Goal: Book appointment/travel/reservation

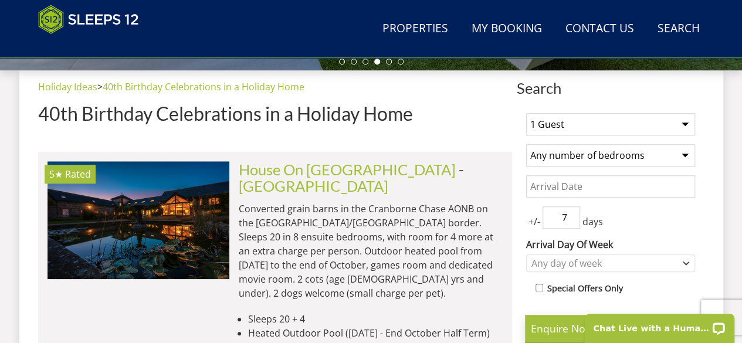
scroll to position [738, 0]
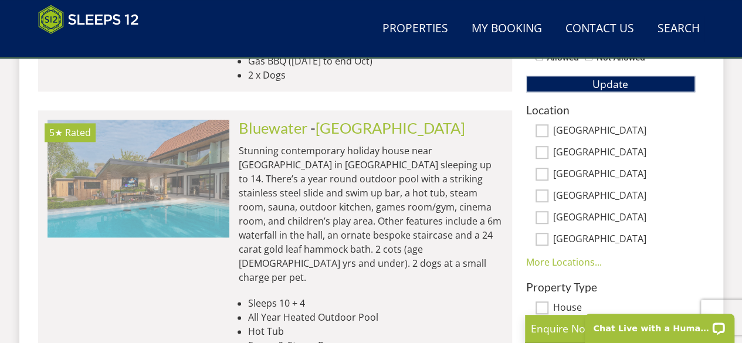
click at [193, 134] on img at bounding box center [138, 178] width 182 height 117
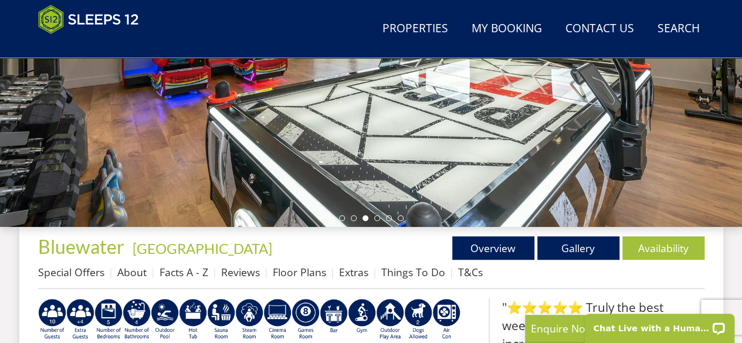
scroll to position [354, 0]
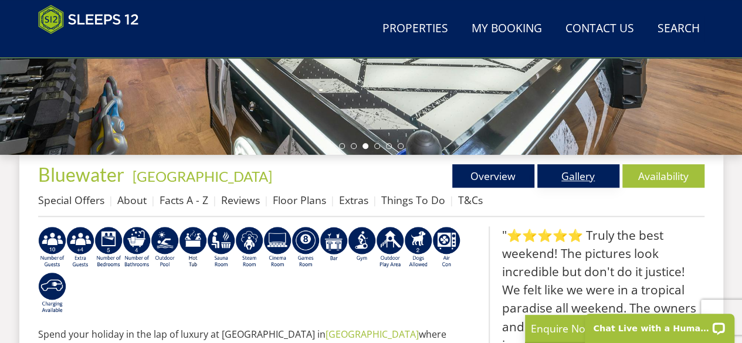
click at [593, 179] on link "Gallery" at bounding box center [578, 175] width 82 height 23
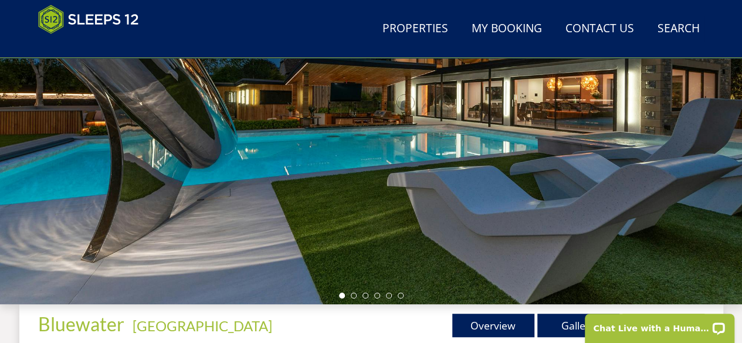
scroll to position [207, 0]
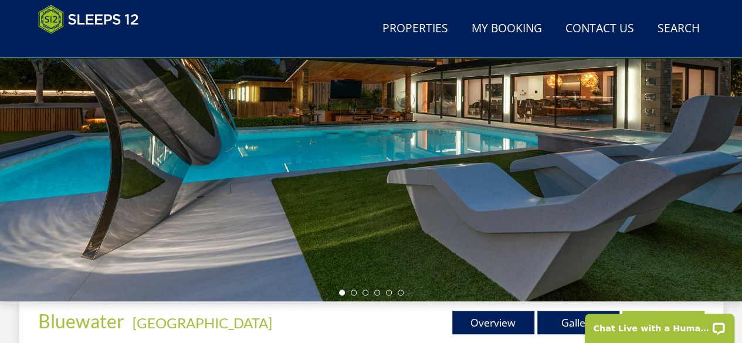
click at [357, 274] on ul at bounding box center [371, 293] width 64 height 6
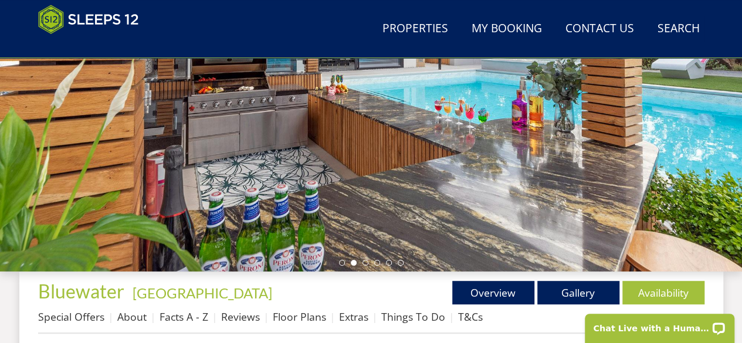
scroll to position [106, 0]
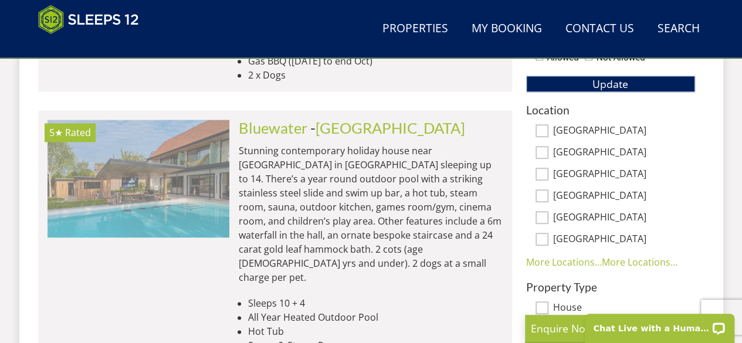
click at [225, 164] on img at bounding box center [138, 178] width 182 height 117
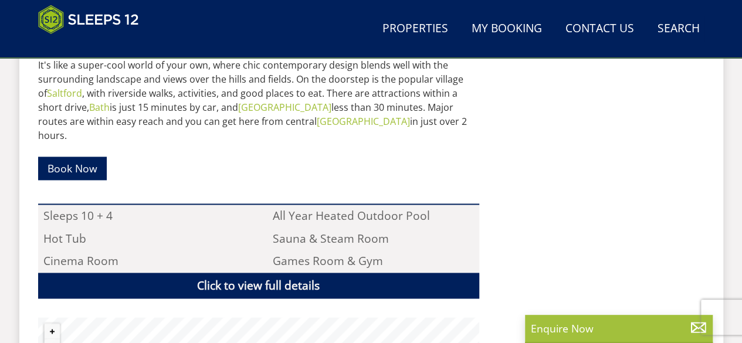
scroll to position [748, 0]
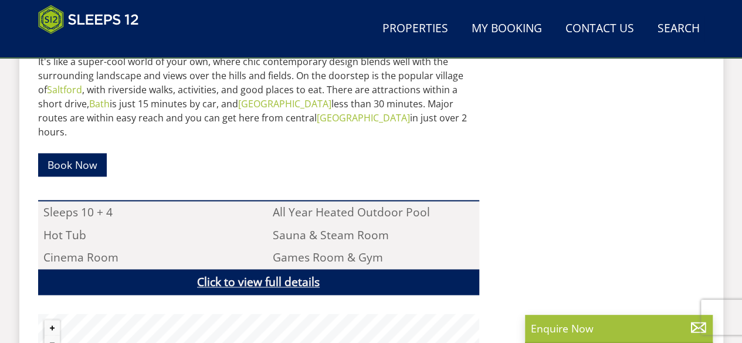
click at [383, 269] on link "Click to view full details" at bounding box center [258, 282] width 441 height 26
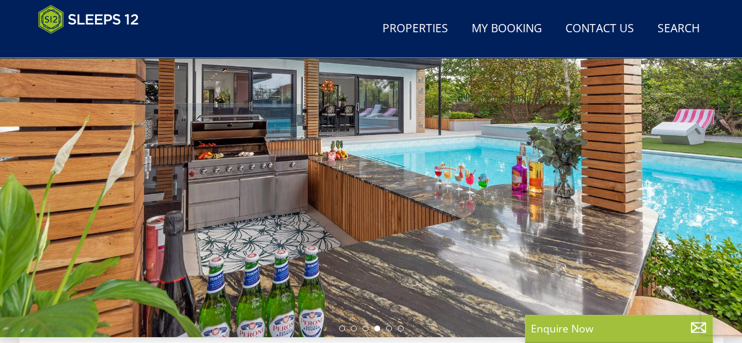
scroll to position [320, 0]
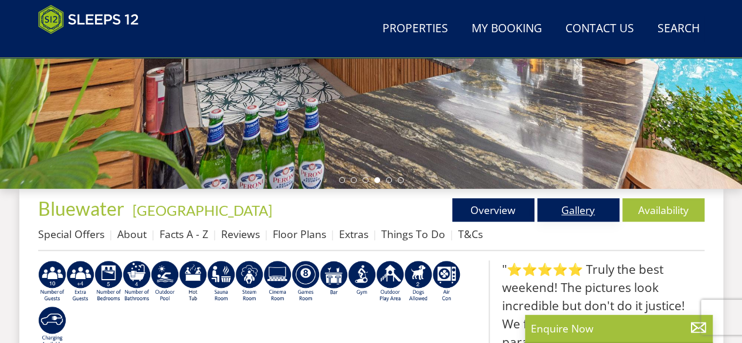
click at [593, 218] on link "Gallery" at bounding box center [578, 209] width 82 height 23
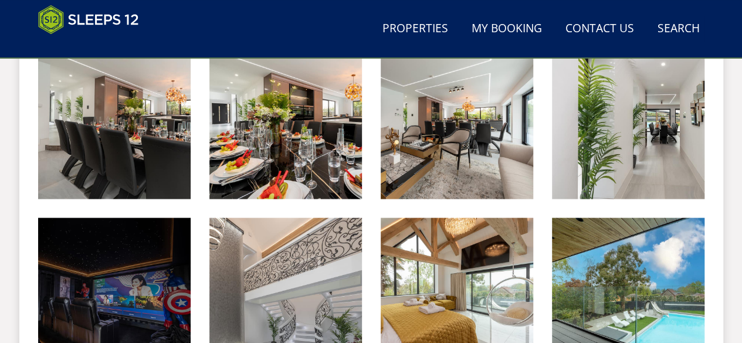
scroll to position [1136, 0]
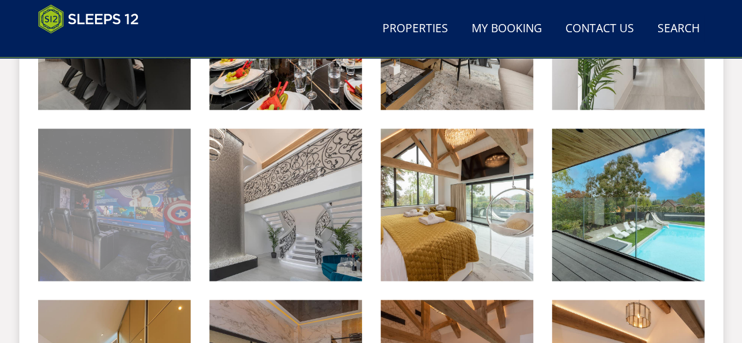
click at [154, 180] on img at bounding box center [114, 205] width 152 height 152
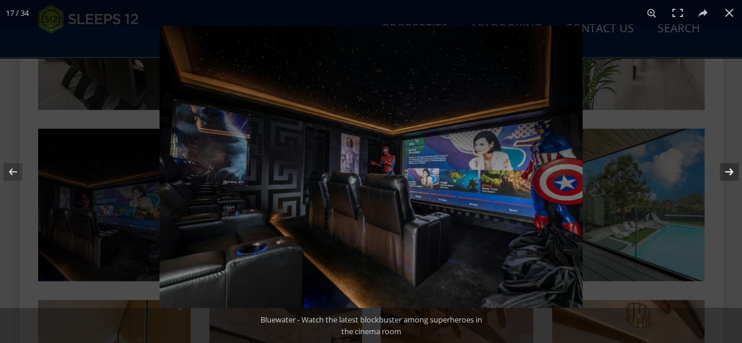
click at [593, 176] on button at bounding box center [721, 171] width 41 height 59
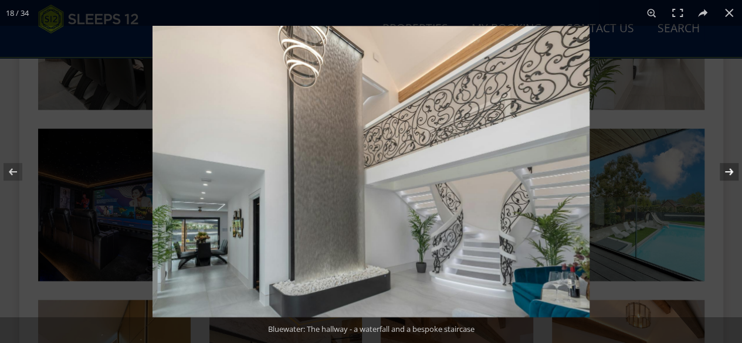
click at [593, 176] on button at bounding box center [721, 171] width 41 height 59
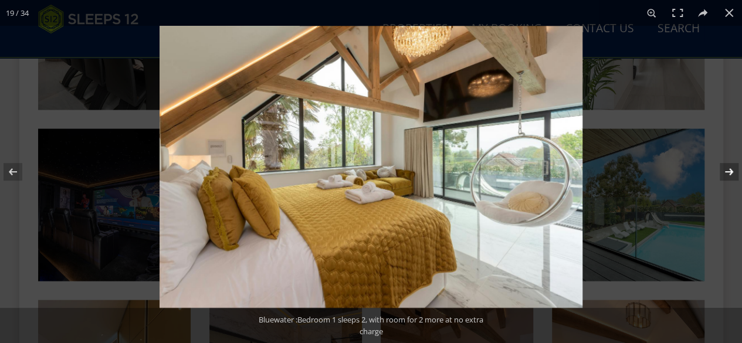
click at [593, 176] on button at bounding box center [721, 171] width 41 height 59
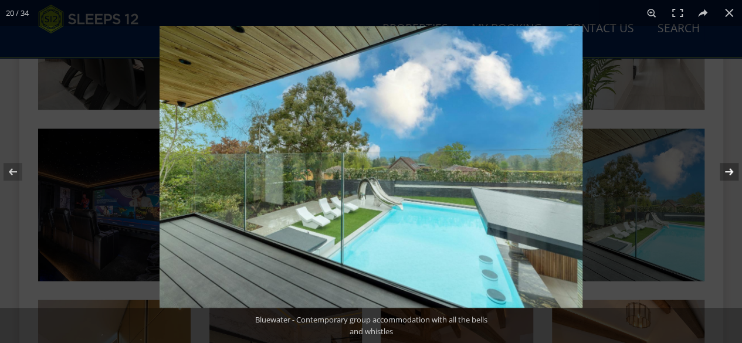
click at [593, 176] on button at bounding box center [721, 171] width 41 height 59
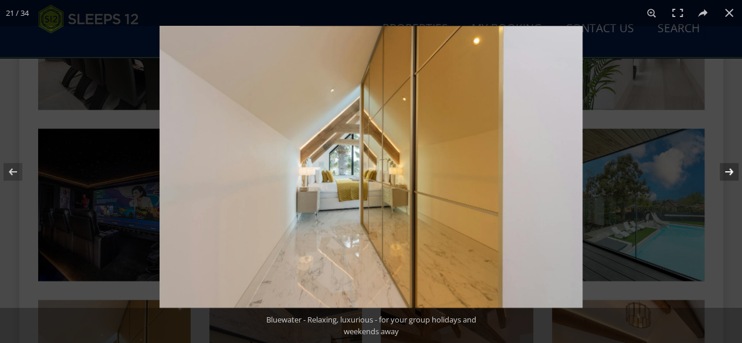
click at [593, 176] on button at bounding box center [721, 171] width 41 height 59
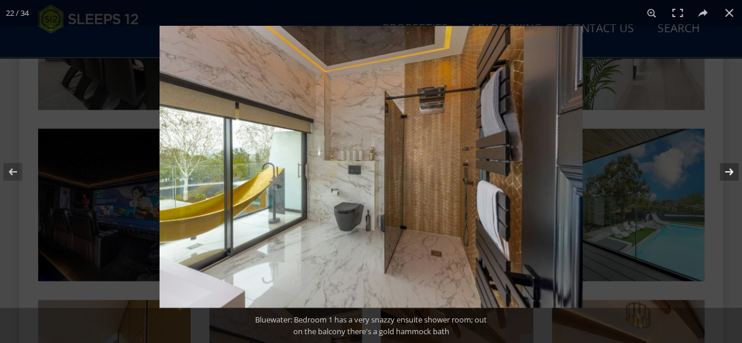
click at [593, 176] on button at bounding box center [721, 171] width 41 height 59
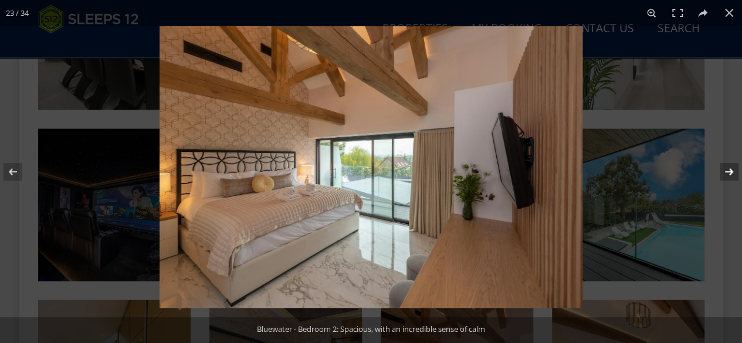
click at [593, 176] on button at bounding box center [721, 171] width 41 height 59
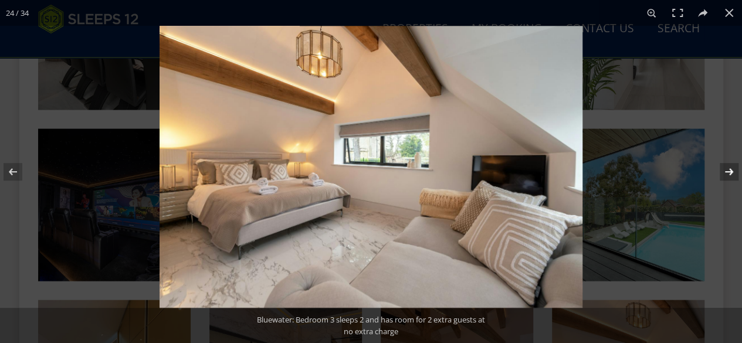
click at [593, 176] on button at bounding box center [721, 171] width 41 height 59
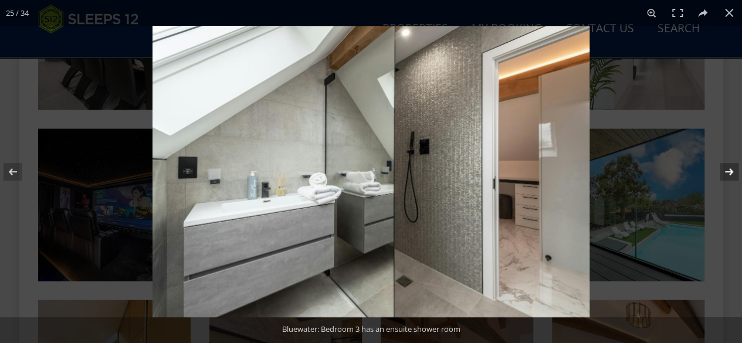
click at [593, 176] on button at bounding box center [721, 171] width 41 height 59
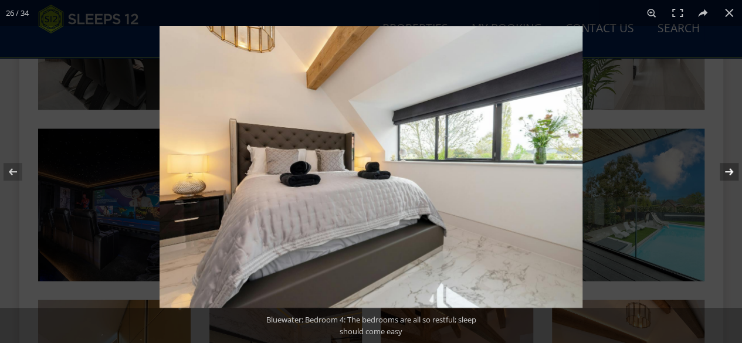
click at [593, 176] on button at bounding box center [721, 171] width 41 height 59
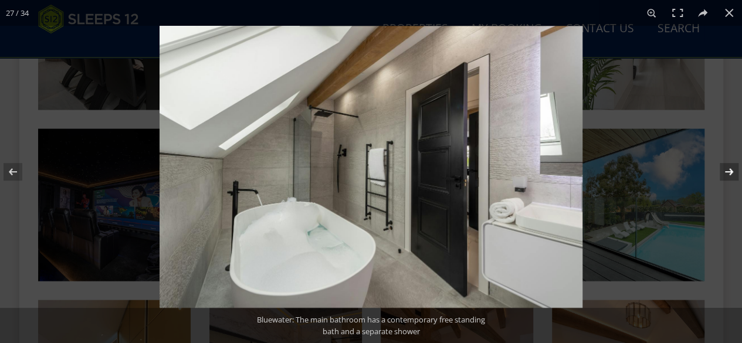
click at [593, 176] on button at bounding box center [721, 171] width 41 height 59
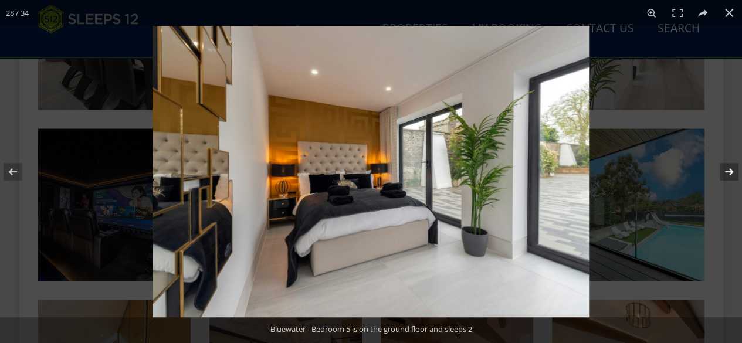
click at [593, 176] on button at bounding box center [721, 171] width 41 height 59
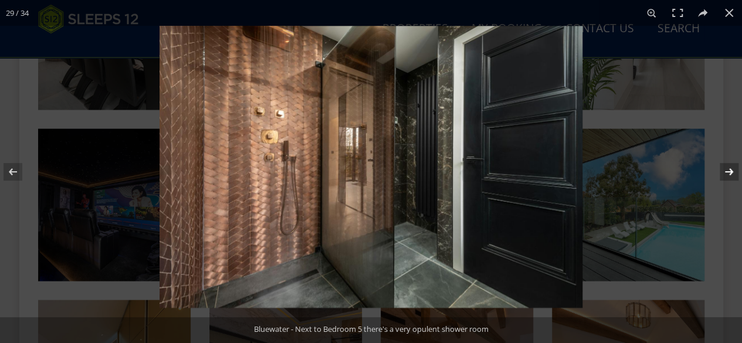
click at [593, 176] on button at bounding box center [721, 171] width 41 height 59
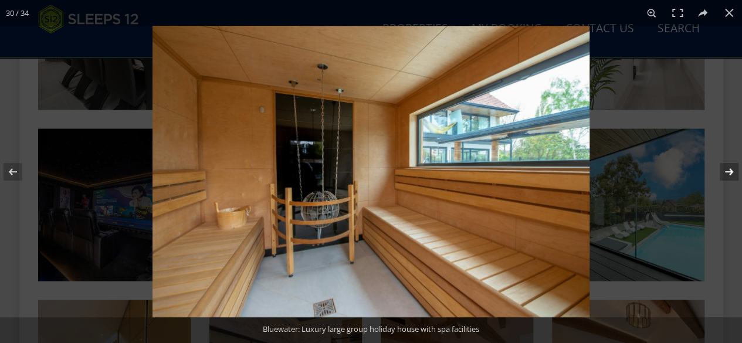
click at [593, 176] on button at bounding box center [721, 171] width 41 height 59
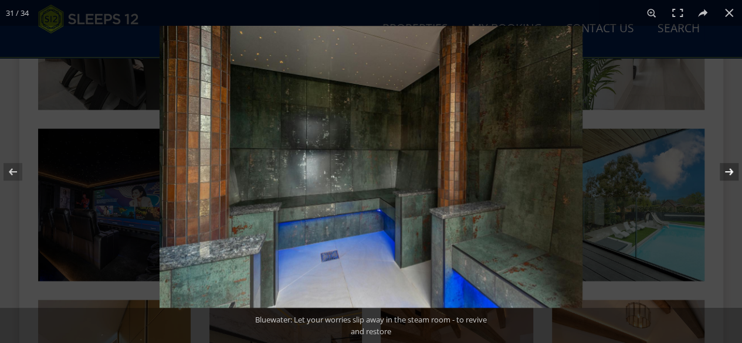
click at [593, 176] on button at bounding box center [721, 171] width 41 height 59
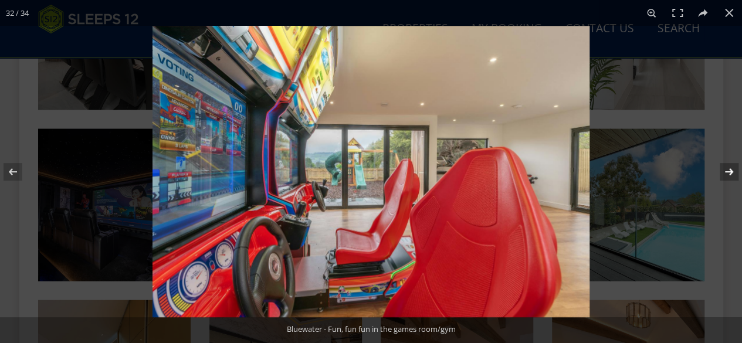
click at [593, 176] on button at bounding box center [721, 171] width 41 height 59
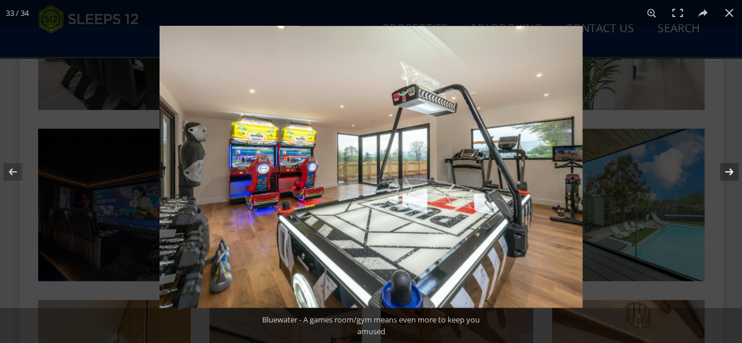
click at [593, 176] on button at bounding box center [721, 171] width 41 height 59
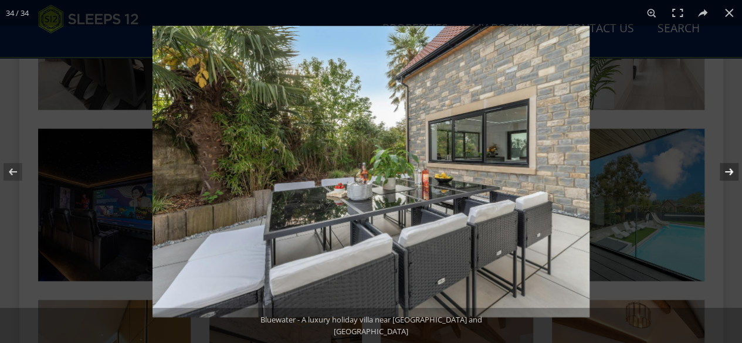
click at [593, 176] on button at bounding box center [721, 171] width 41 height 59
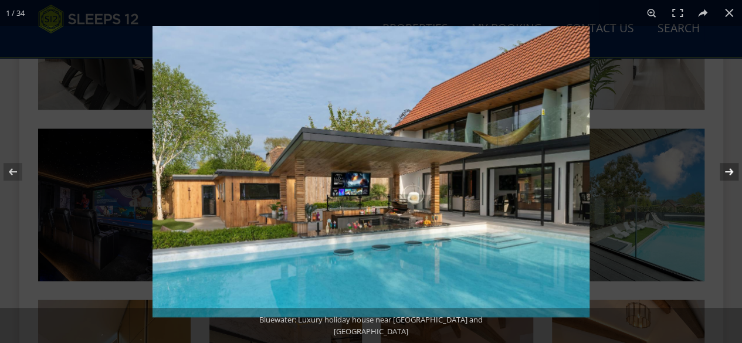
click at [593, 176] on button at bounding box center [721, 171] width 41 height 59
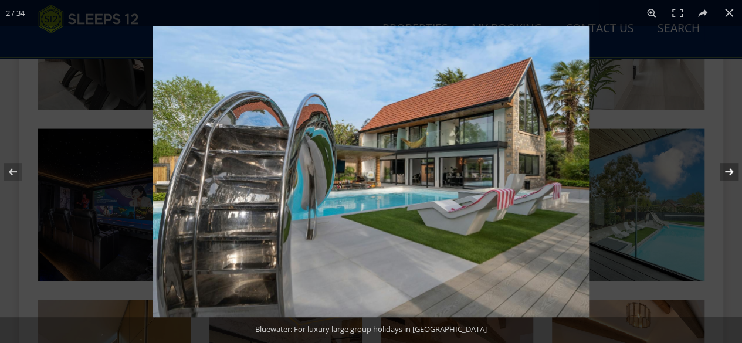
click at [593, 176] on button at bounding box center [721, 171] width 41 height 59
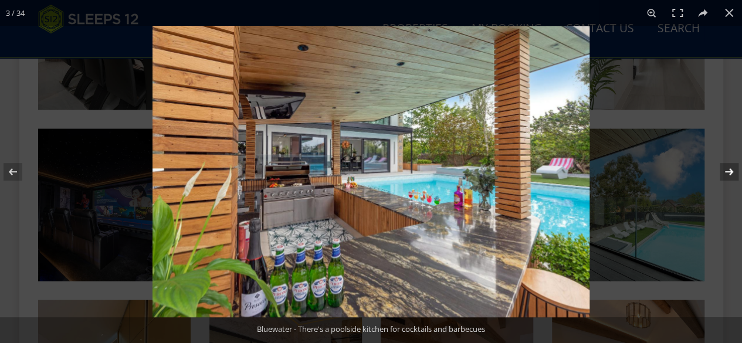
click at [593, 176] on button at bounding box center [721, 171] width 41 height 59
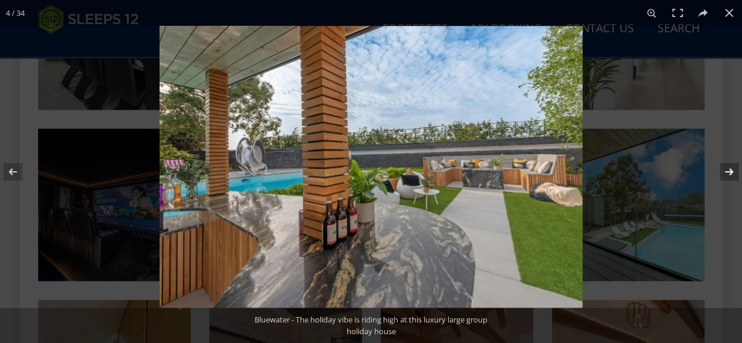
click at [593, 176] on button at bounding box center [721, 171] width 41 height 59
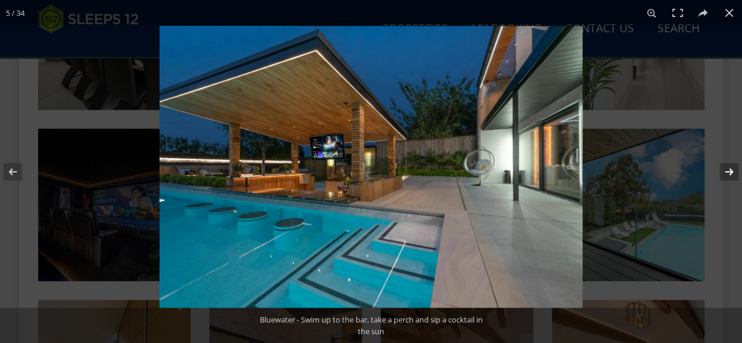
click at [593, 176] on button at bounding box center [721, 171] width 41 height 59
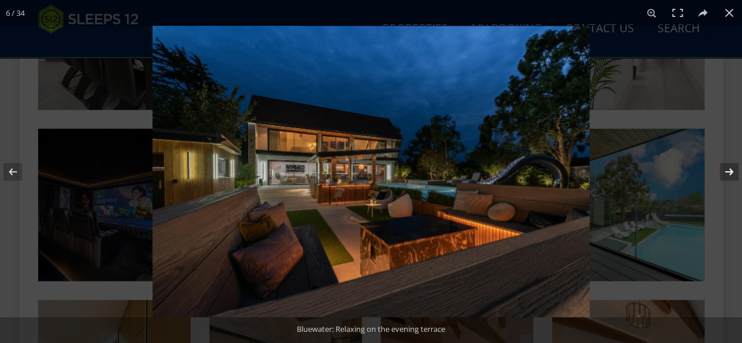
click at [593, 176] on button at bounding box center [721, 171] width 41 height 59
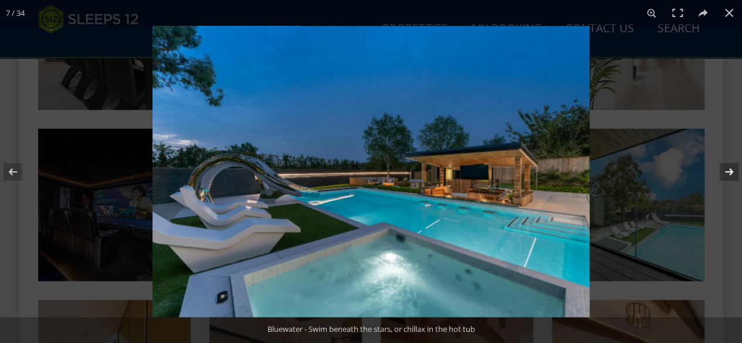
click at [593, 176] on button at bounding box center [721, 171] width 41 height 59
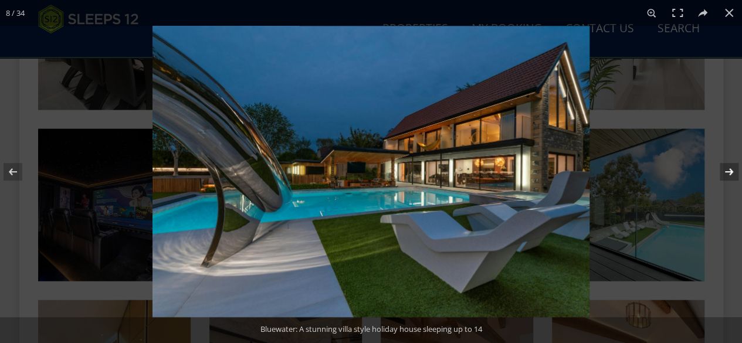
click at [593, 176] on button at bounding box center [721, 171] width 41 height 59
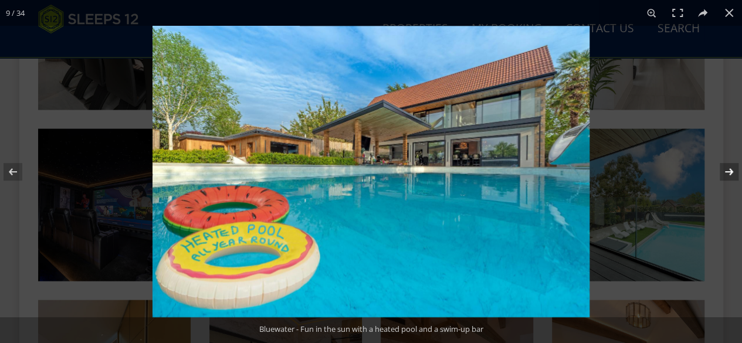
click at [593, 176] on button at bounding box center [721, 171] width 41 height 59
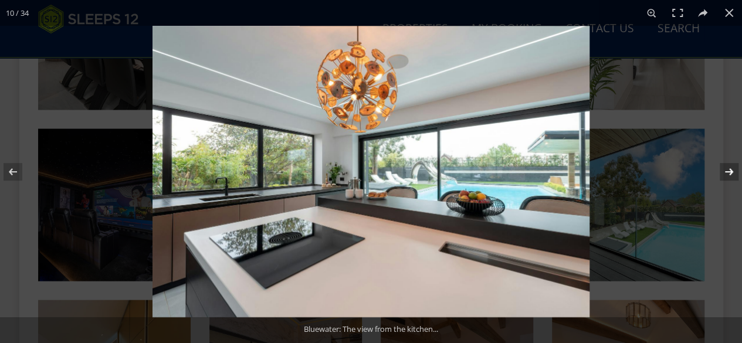
click at [593, 176] on button at bounding box center [721, 171] width 41 height 59
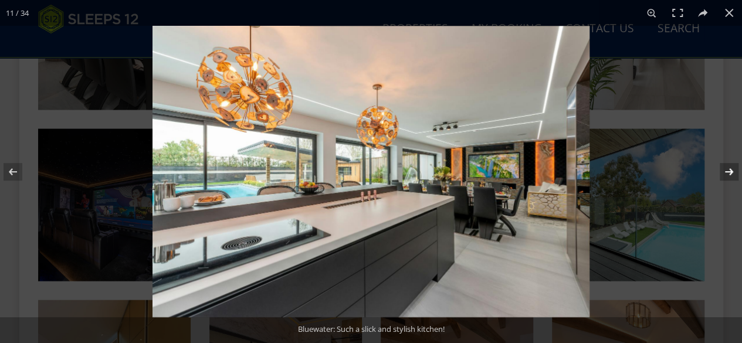
click at [593, 176] on button at bounding box center [721, 171] width 41 height 59
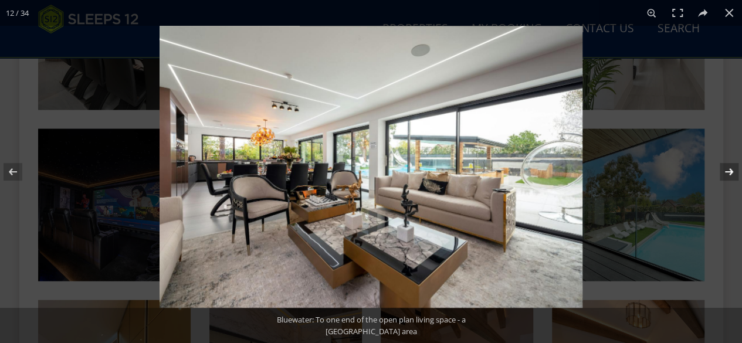
click at [593, 176] on button at bounding box center [721, 171] width 41 height 59
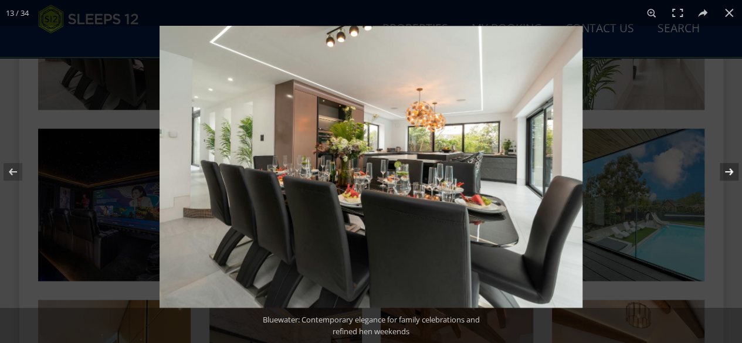
click at [593, 176] on button at bounding box center [721, 171] width 41 height 59
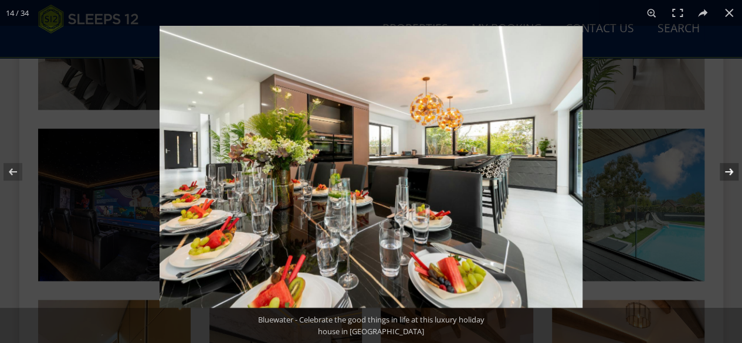
click at [593, 176] on button at bounding box center [721, 171] width 41 height 59
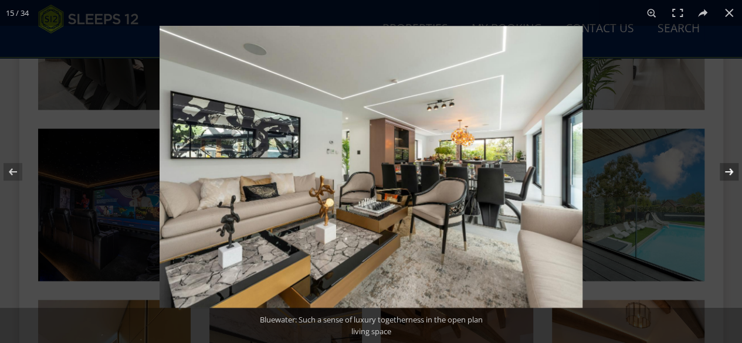
click at [593, 176] on button at bounding box center [721, 171] width 41 height 59
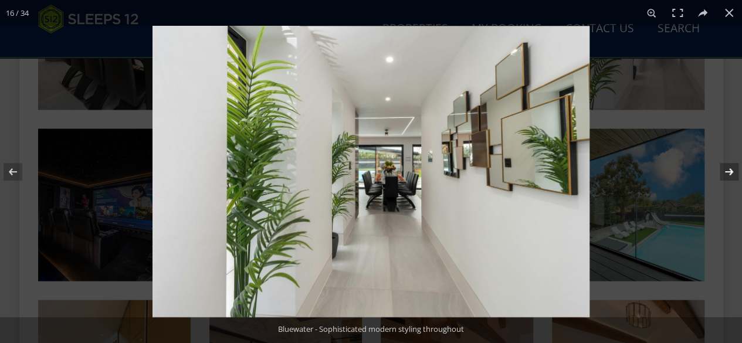
click at [593, 176] on button at bounding box center [721, 171] width 41 height 59
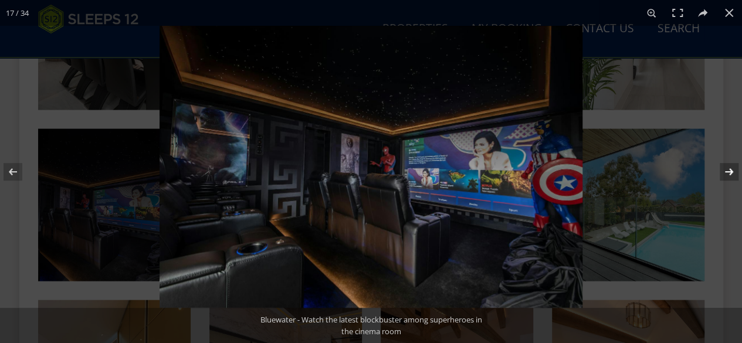
click at [593, 176] on button at bounding box center [721, 171] width 41 height 59
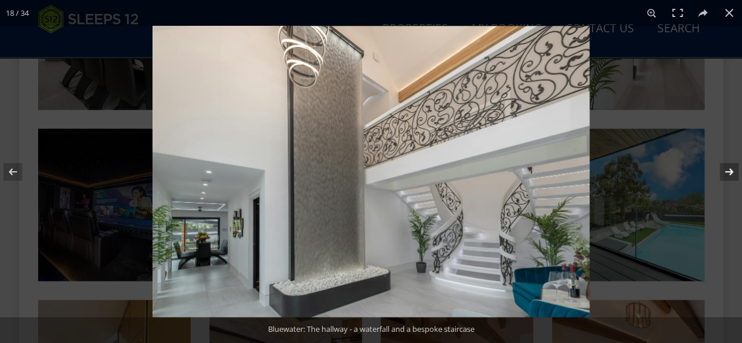
click at [593, 176] on button at bounding box center [721, 171] width 41 height 59
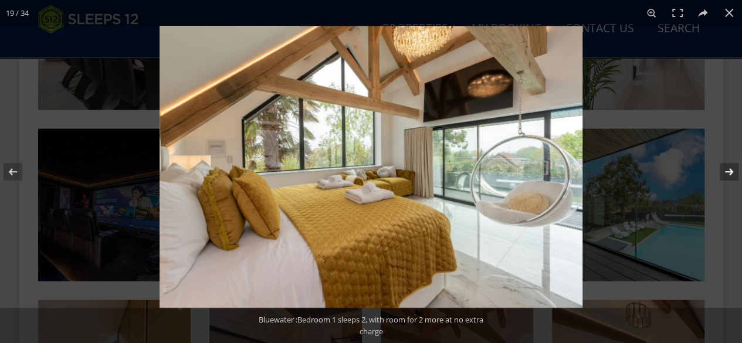
click at [593, 176] on button at bounding box center [721, 171] width 41 height 59
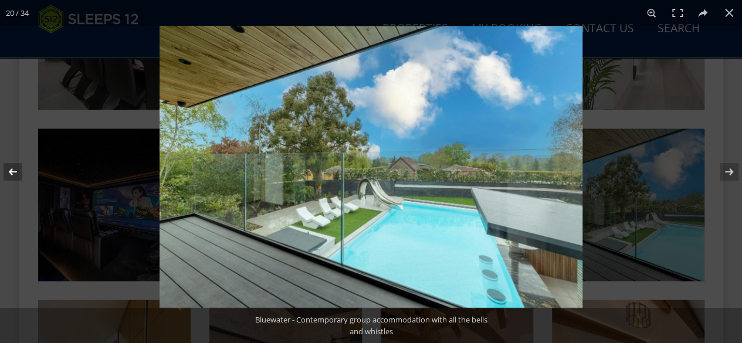
click at [19, 165] on button at bounding box center [20, 171] width 41 height 59
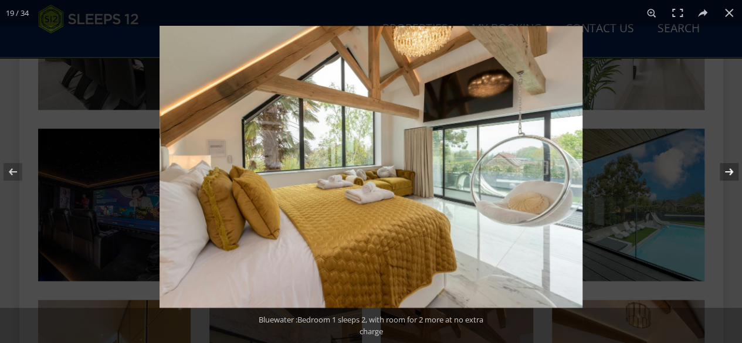
click at [593, 179] on button at bounding box center [721, 171] width 41 height 59
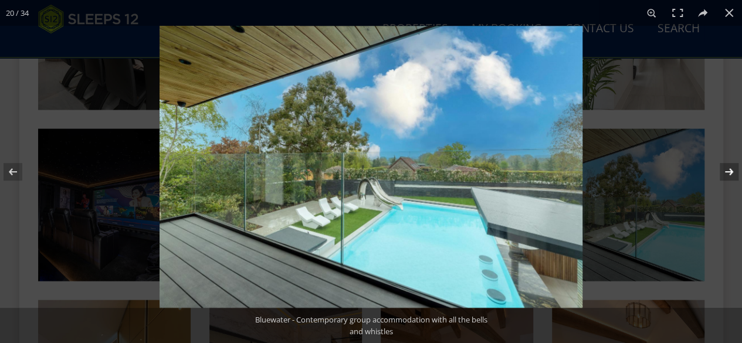
click at [593, 181] on button at bounding box center [721, 171] width 41 height 59
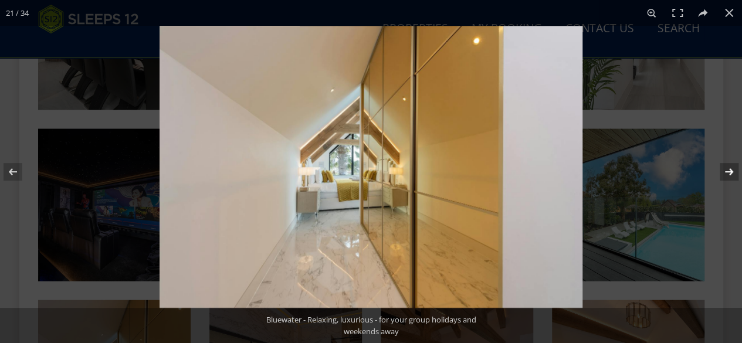
click at [593, 181] on button at bounding box center [721, 171] width 41 height 59
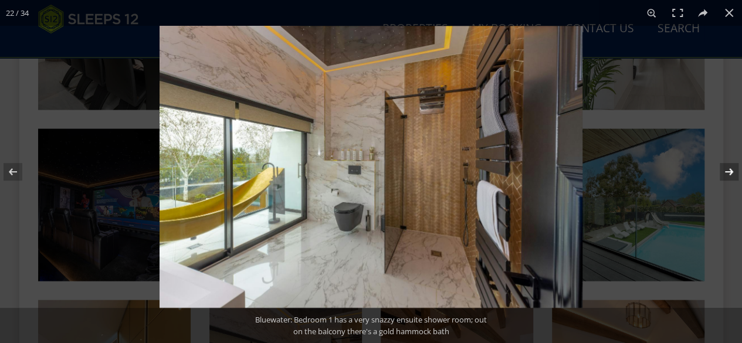
click at [593, 181] on button at bounding box center [721, 171] width 41 height 59
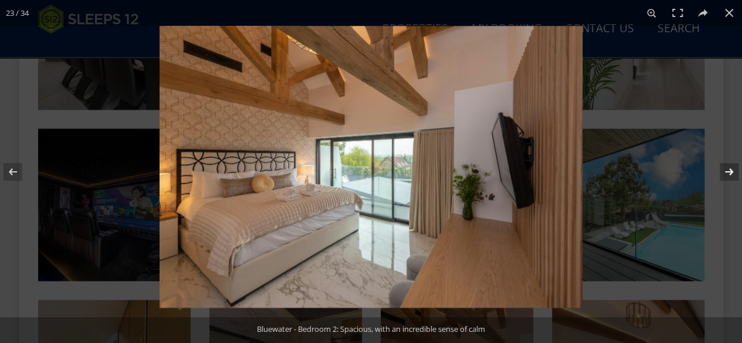
click at [593, 181] on button at bounding box center [721, 171] width 41 height 59
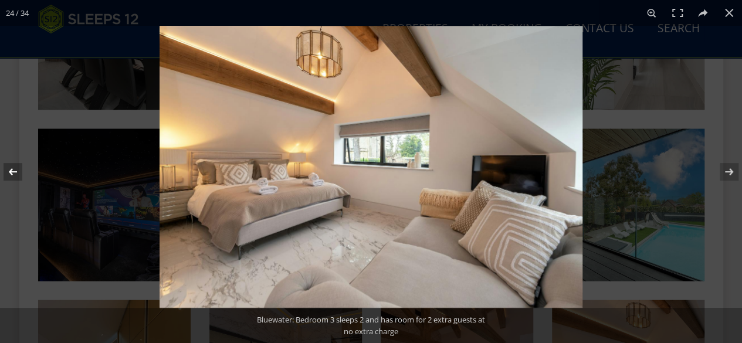
click at [12, 166] on button at bounding box center [20, 171] width 41 height 59
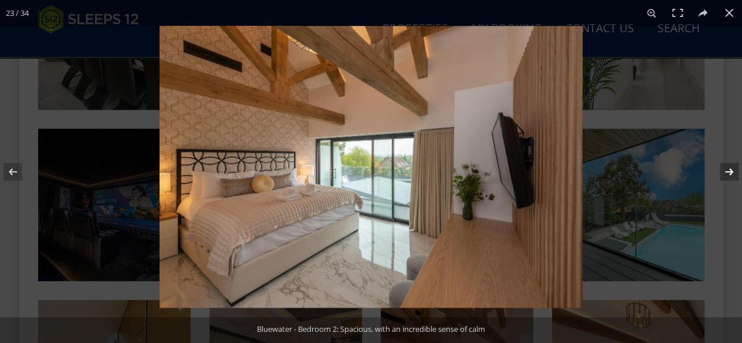
click at [593, 168] on button at bounding box center [721, 171] width 41 height 59
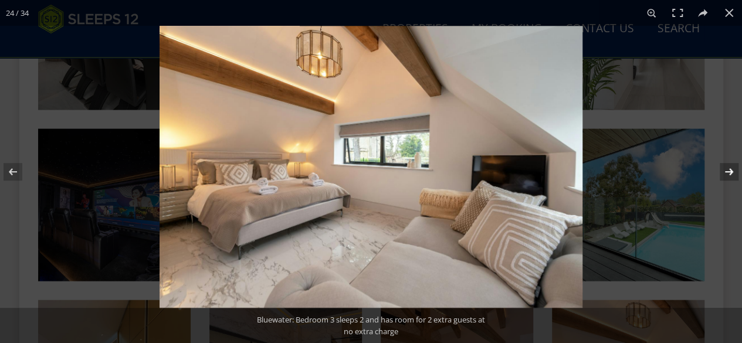
click at [593, 168] on button at bounding box center [721, 171] width 41 height 59
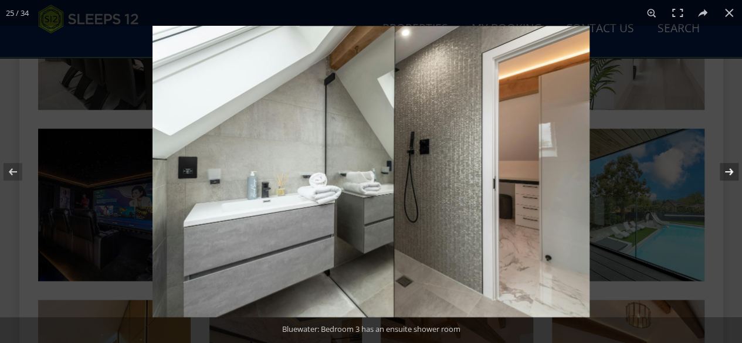
click at [593, 168] on button at bounding box center [721, 171] width 41 height 59
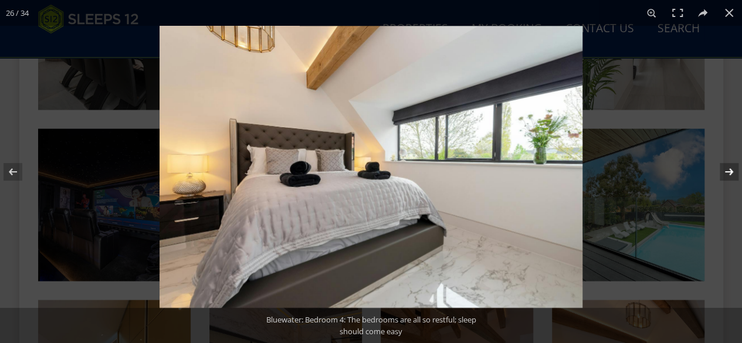
click at [593, 168] on button at bounding box center [721, 171] width 41 height 59
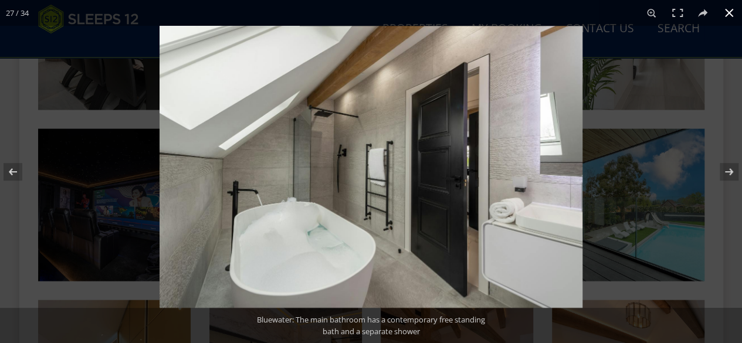
click at [593, 18] on button at bounding box center [729, 13] width 26 height 26
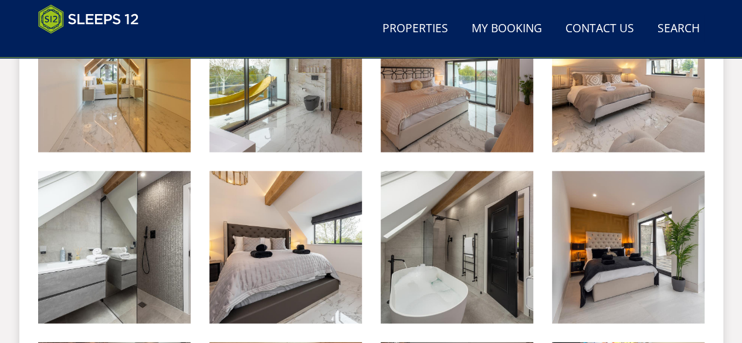
scroll to position [1736, 0]
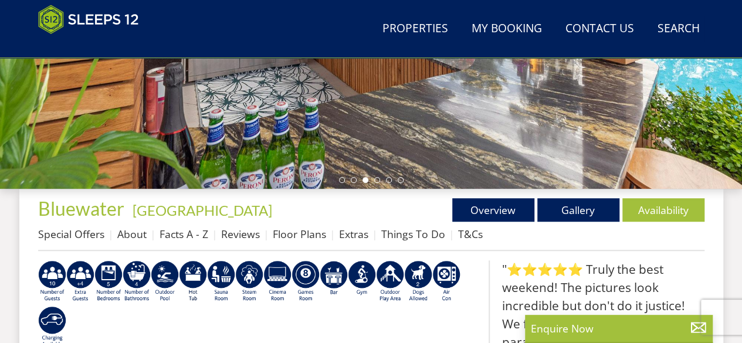
scroll to position [620, 0]
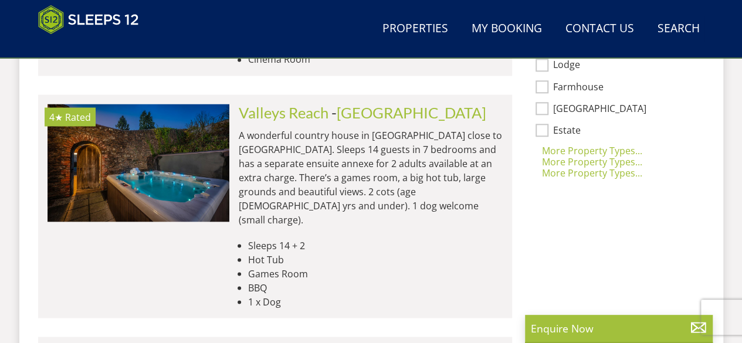
scroll to position [1339, 0]
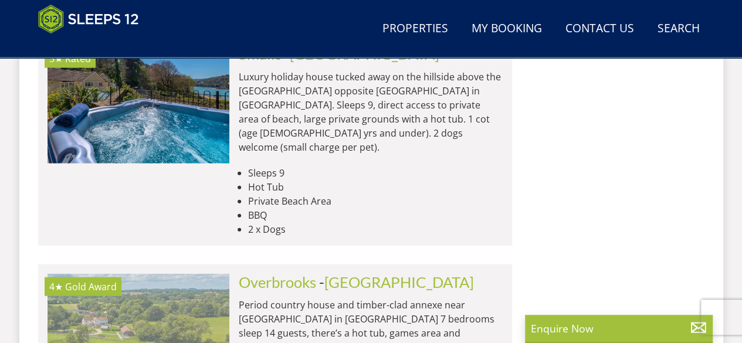
click at [189, 274] on img at bounding box center [138, 332] width 182 height 117
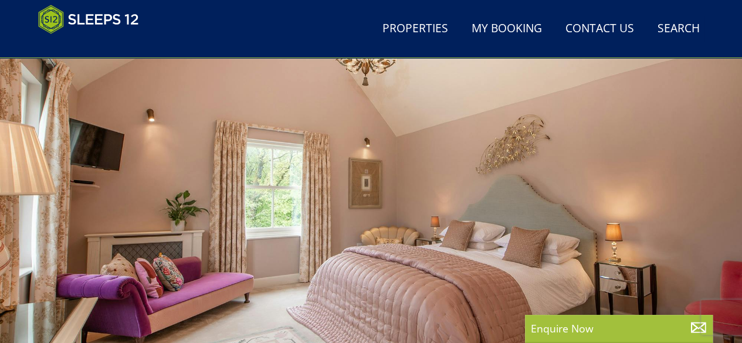
scroll to position [366, 0]
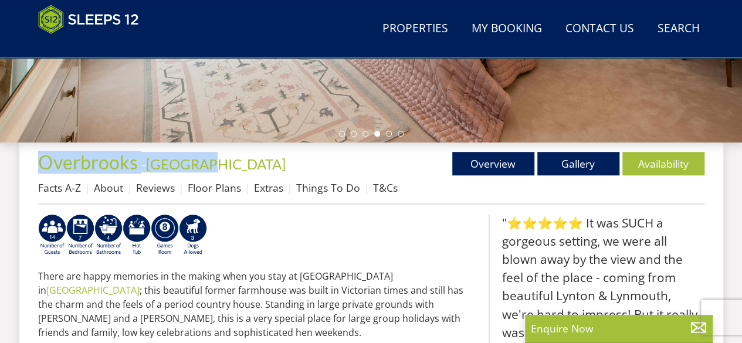
drag, startPoint x: 199, startPoint y: 155, endPoint x: 35, endPoint y: 162, distance: 164.3
copy h1 "Overbrooks - [GEOGRAPHIC_DATA]"
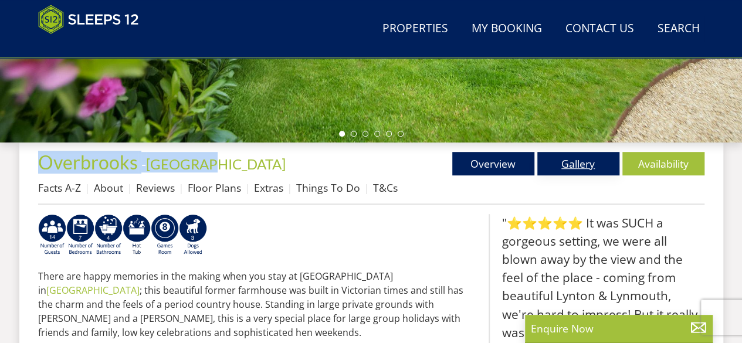
click at [593, 164] on link "Gallery" at bounding box center [578, 163] width 82 height 23
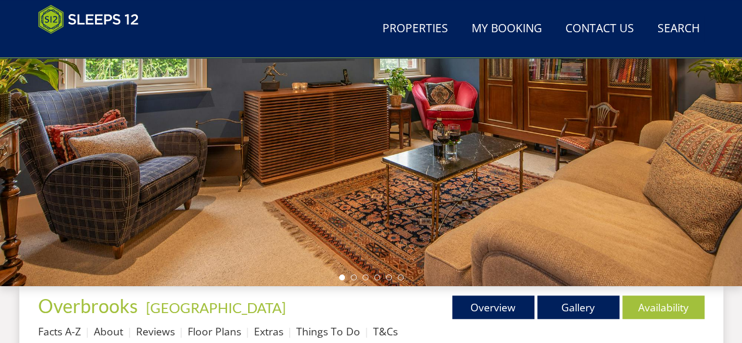
scroll to position [191, 0]
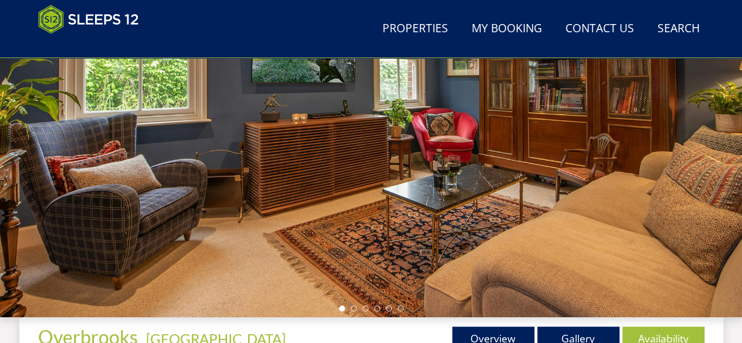
click at [582, 274] on link "Gallery" at bounding box center [578, 338] width 82 height 23
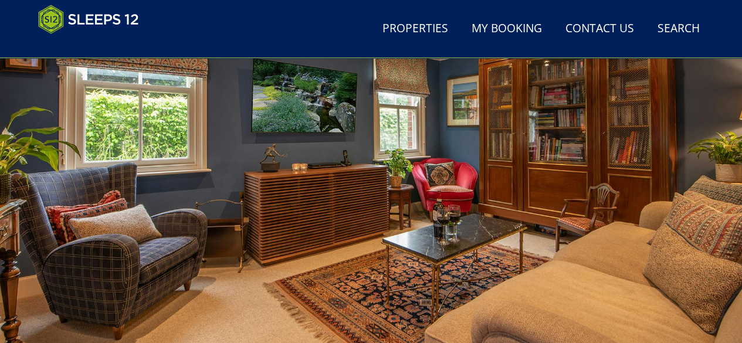
scroll to position [442, 0]
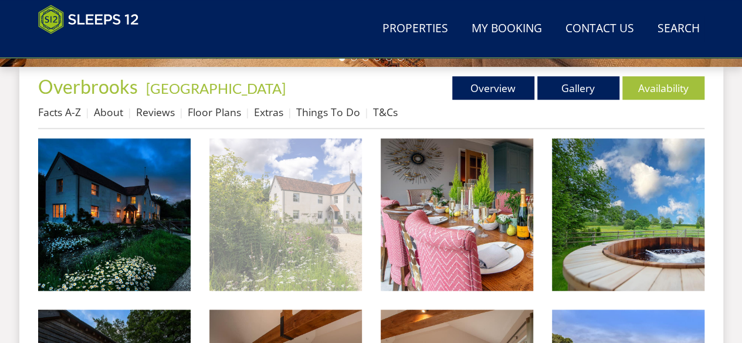
click at [349, 245] on img at bounding box center [285, 214] width 152 height 152
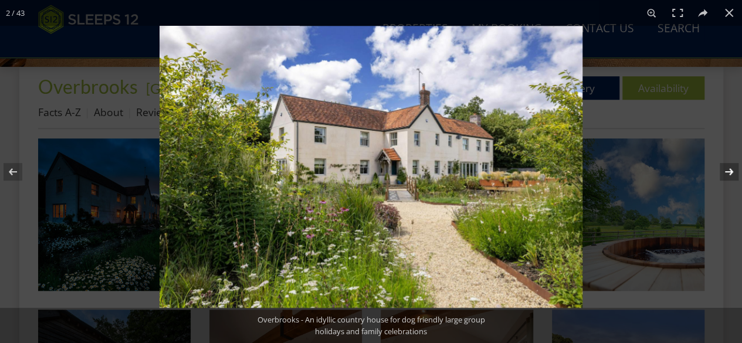
click at [593, 171] on button at bounding box center [721, 171] width 41 height 59
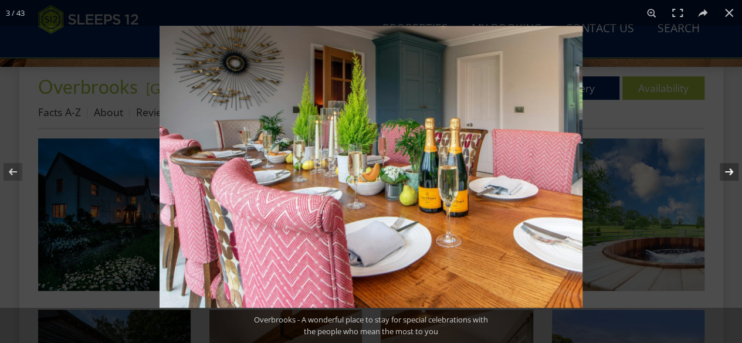
click at [593, 171] on button at bounding box center [721, 171] width 41 height 59
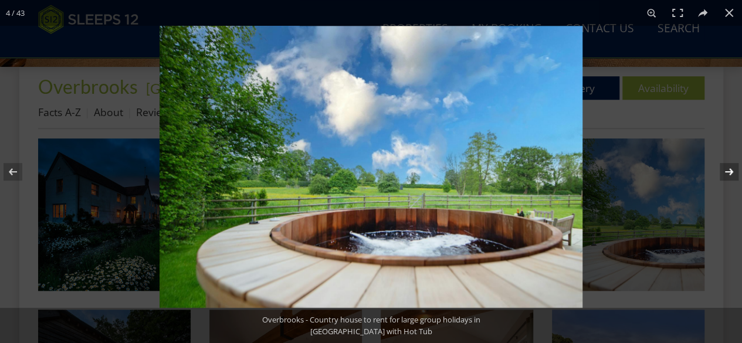
click at [593, 171] on button at bounding box center [721, 171] width 41 height 59
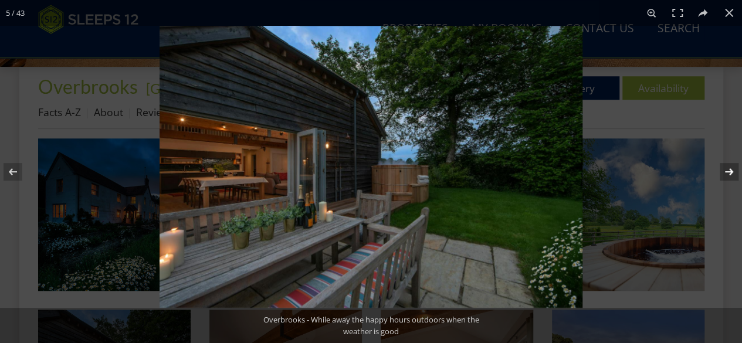
click at [593, 171] on button at bounding box center [721, 171] width 41 height 59
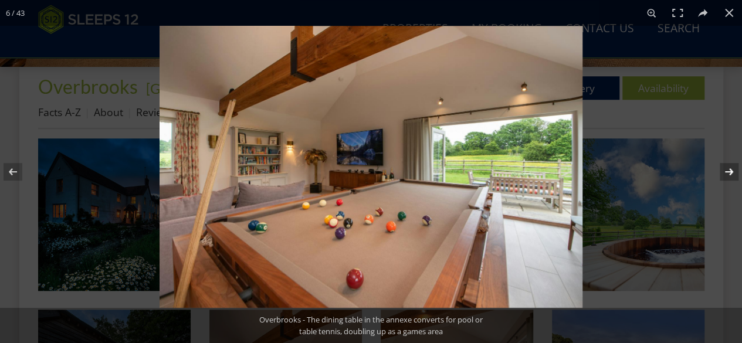
click at [593, 171] on button at bounding box center [721, 171] width 41 height 59
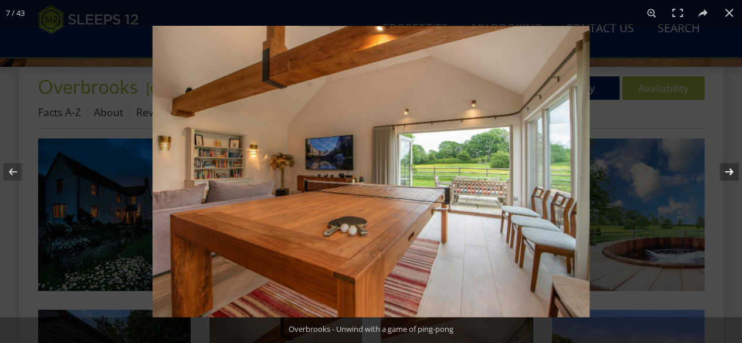
click at [593, 171] on button at bounding box center [721, 171] width 41 height 59
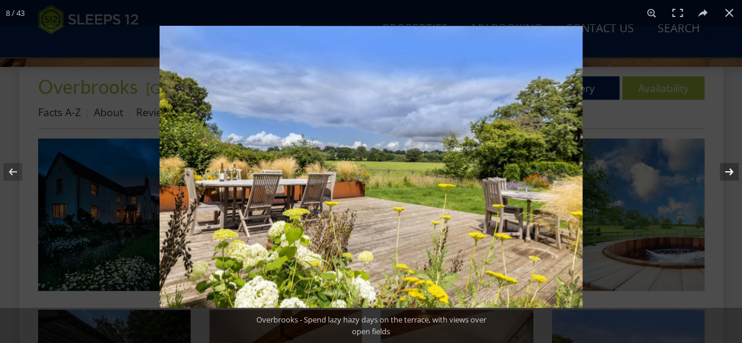
click at [593, 171] on button at bounding box center [721, 171] width 41 height 59
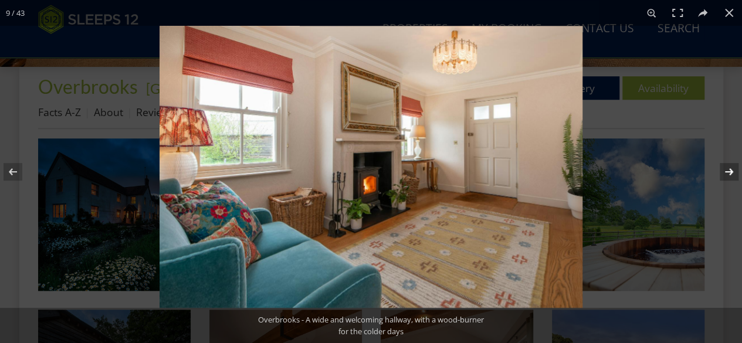
click at [593, 171] on button at bounding box center [721, 171] width 41 height 59
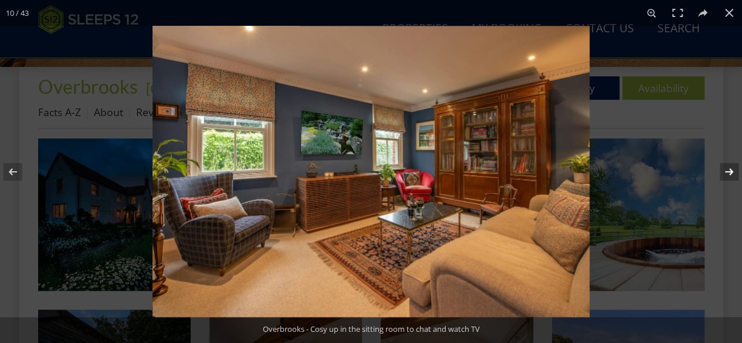
click at [593, 171] on button at bounding box center [721, 171] width 41 height 59
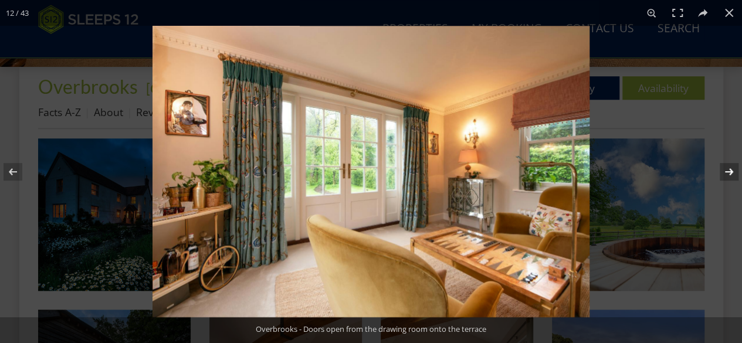
click at [593, 171] on button at bounding box center [721, 171] width 41 height 59
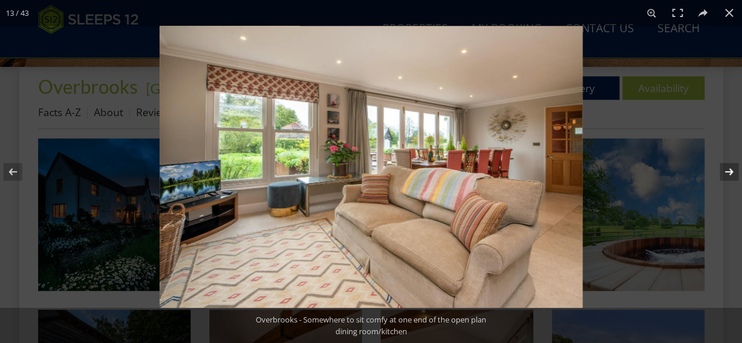
click at [593, 171] on button at bounding box center [721, 171] width 41 height 59
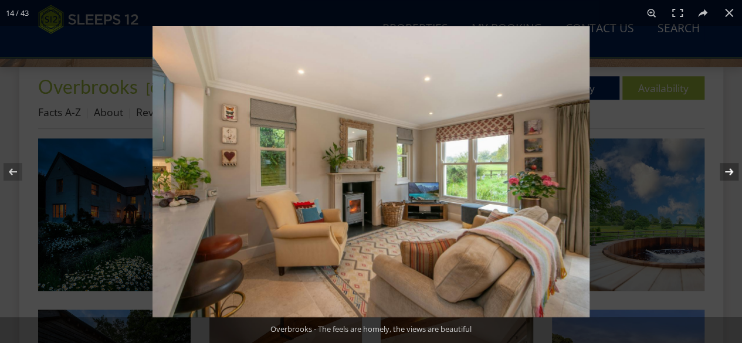
click at [593, 171] on button at bounding box center [721, 171] width 41 height 59
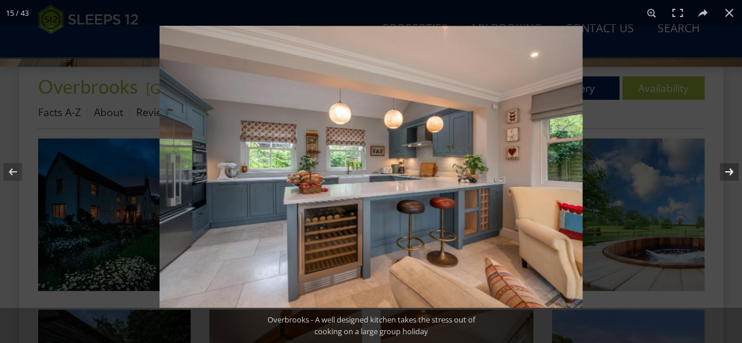
click at [593, 171] on button at bounding box center [721, 171] width 41 height 59
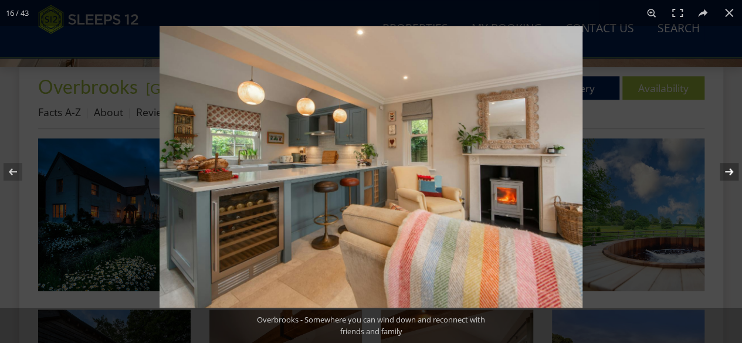
click at [593, 171] on button at bounding box center [721, 171] width 41 height 59
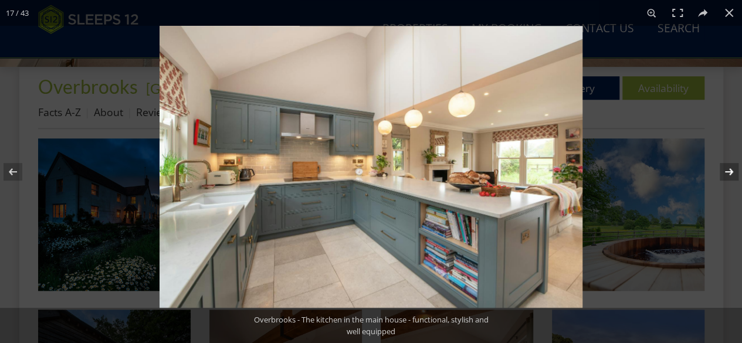
click at [593, 171] on button at bounding box center [721, 171] width 41 height 59
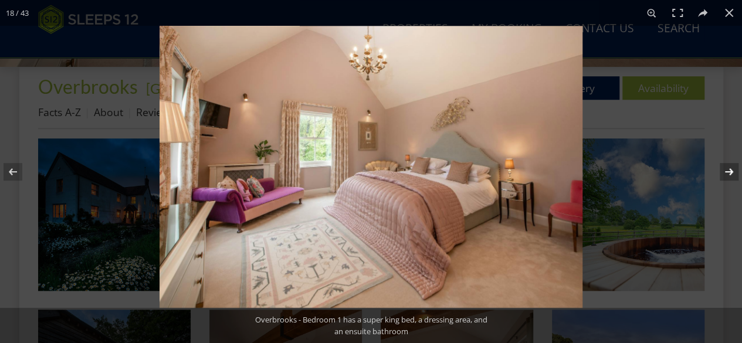
click at [593, 171] on button at bounding box center [721, 171] width 41 height 59
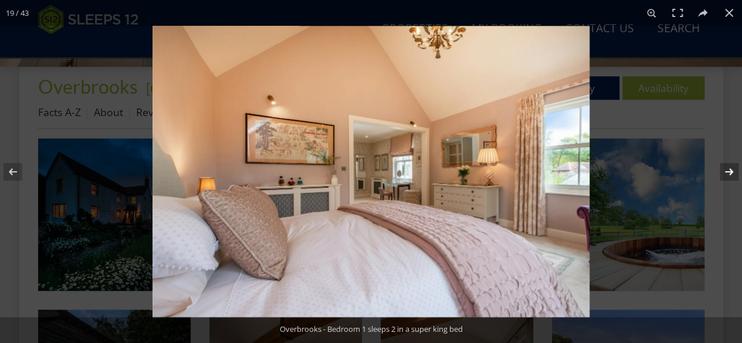
click at [593, 171] on button at bounding box center [721, 171] width 41 height 59
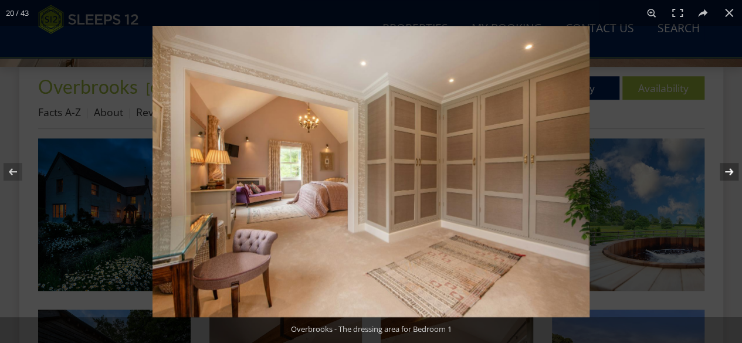
click at [593, 171] on button at bounding box center [721, 171] width 41 height 59
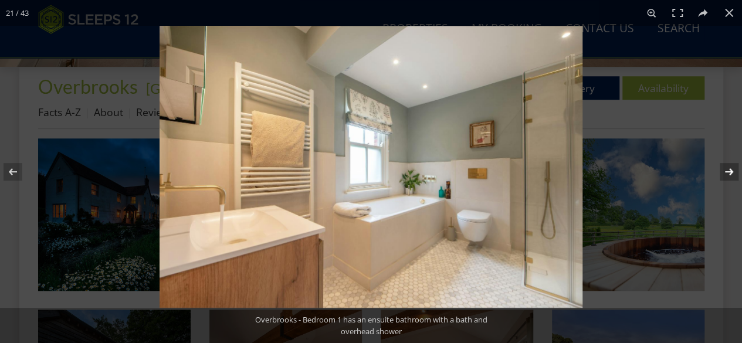
click at [593, 171] on button at bounding box center [721, 171] width 41 height 59
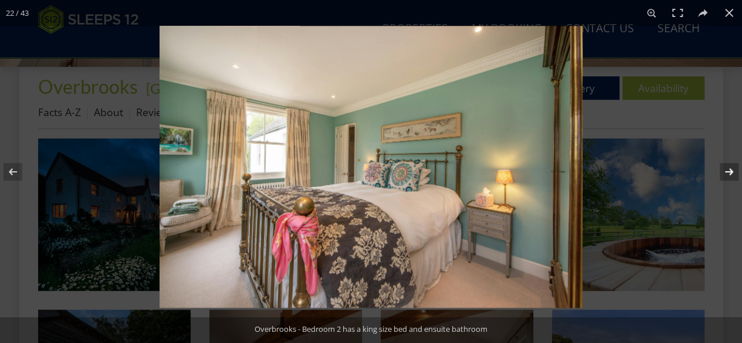
click at [593, 171] on button at bounding box center [721, 171] width 41 height 59
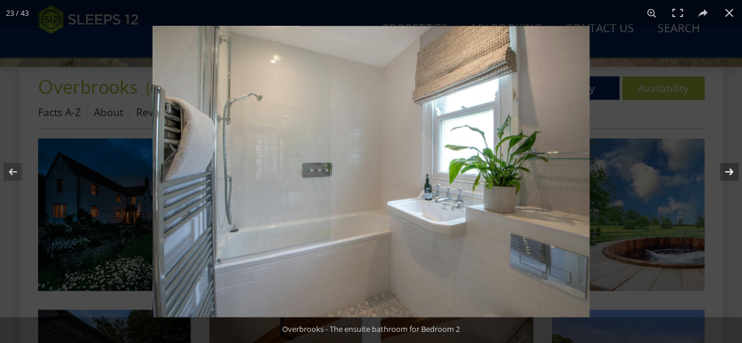
click at [593, 171] on button at bounding box center [721, 171] width 41 height 59
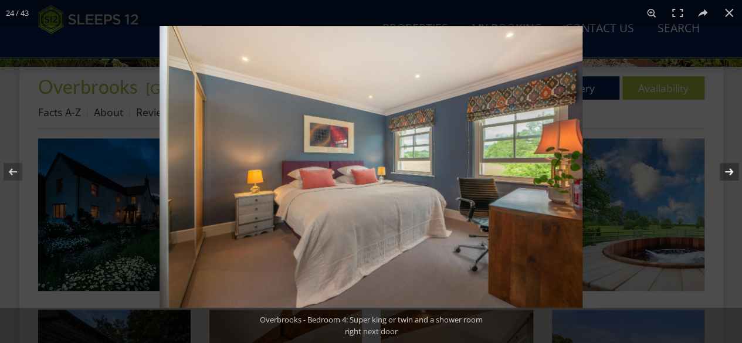
click at [593, 171] on button at bounding box center [721, 171] width 41 height 59
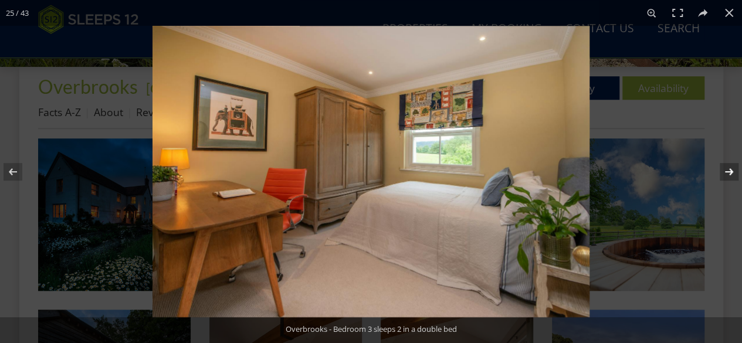
click at [593, 171] on button at bounding box center [721, 171] width 41 height 59
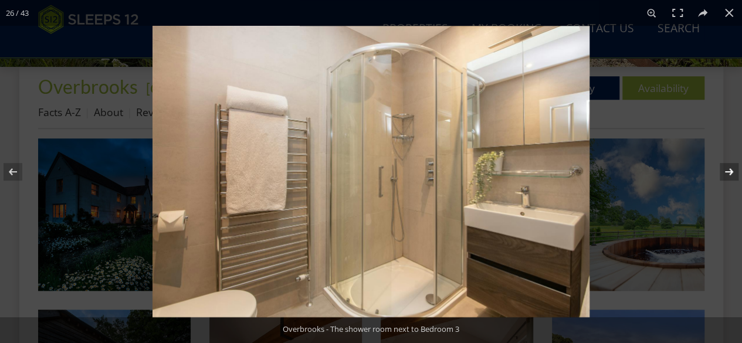
click at [593, 171] on button at bounding box center [721, 171] width 41 height 59
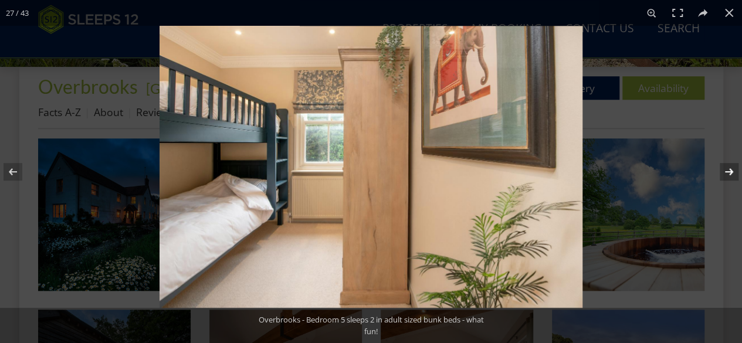
click at [593, 171] on button at bounding box center [721, 171] width 41 height 59
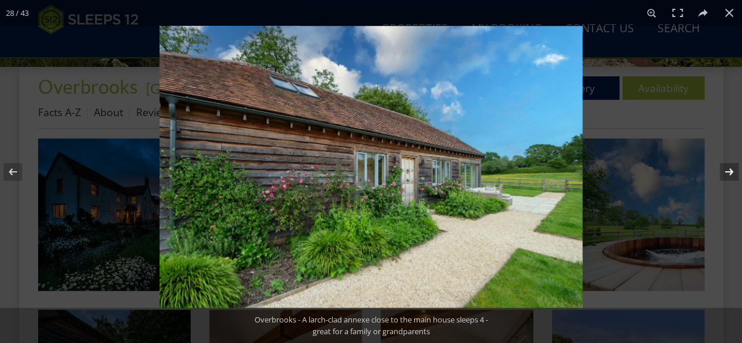
click at [593, 171] on button at bounding box center [721, 171] width 41 height 59
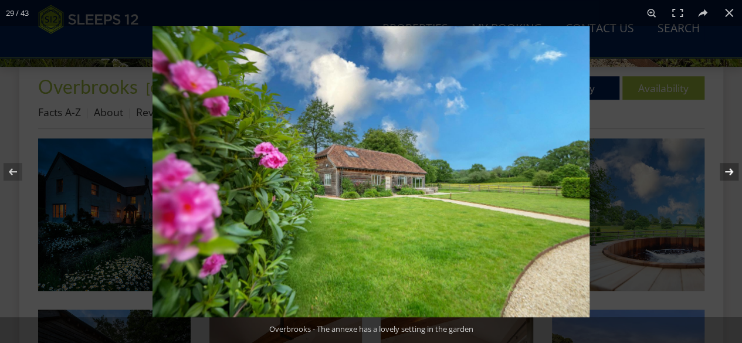
click at [593, 171] on button at bounding box center [721, 171] width 41 height 59
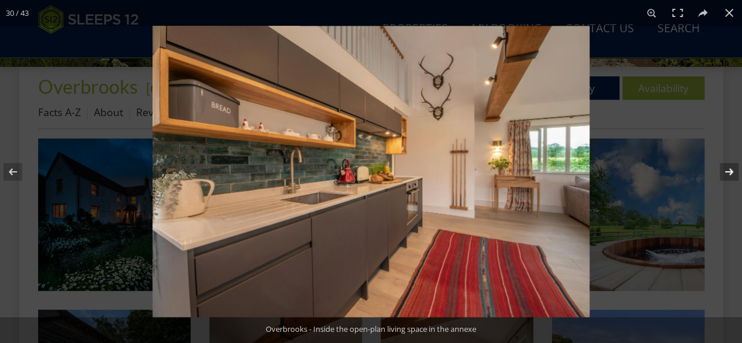
click at [593, 171] on button at bounding box center [721, 171] width 41 height 59
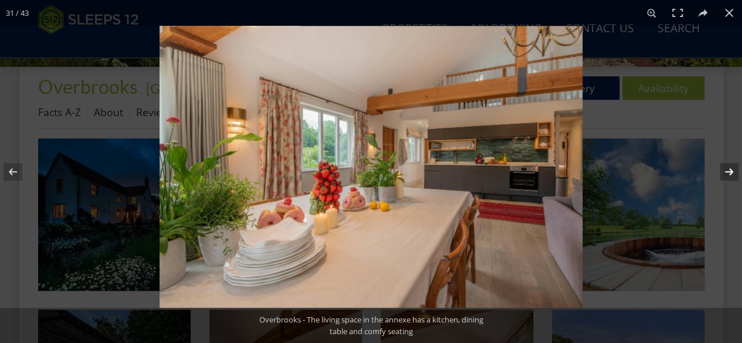
click at [593, 171] on button at bounding box center [721, 171] width 41 height 59
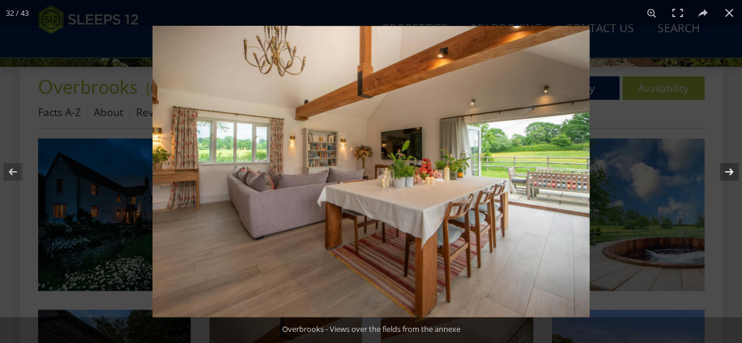
click at [593, 171] on button at bounding box center [721, 171] width 41 height 59
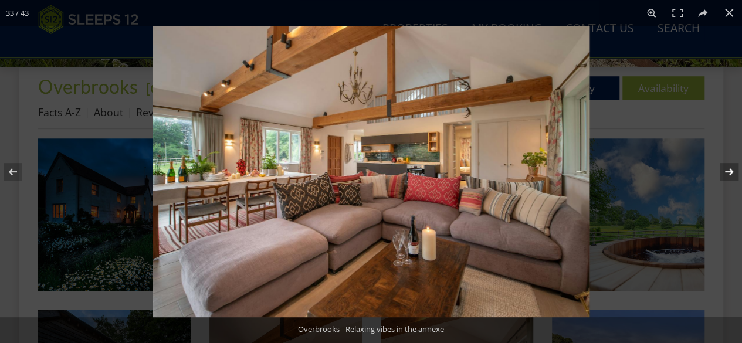
click at [593, 171] on button at bounding box center [721, 171] width 41 height 59
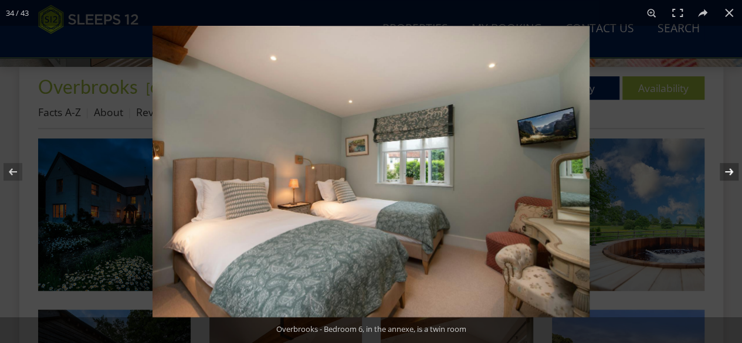
click at [593, 171] on button at bounding box center [721, 171] width 41 height 59
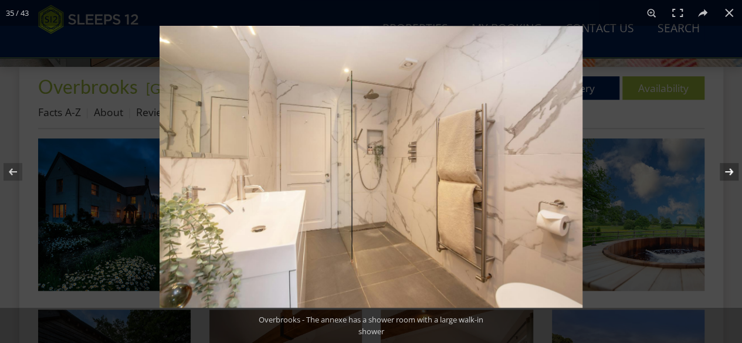
click at [593, 171] on button at bounding box center [721, 171] width 41 height 59
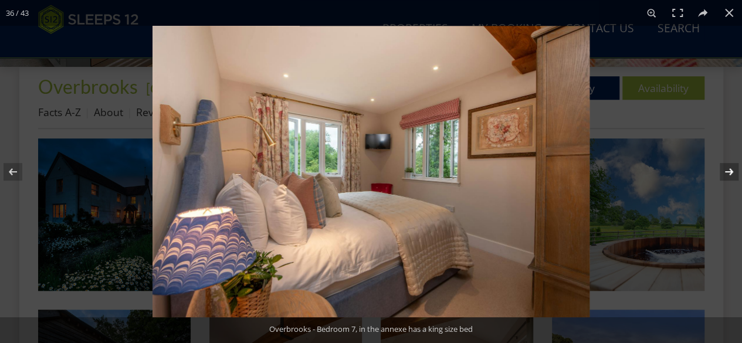
click at [593, 171] on button at bounding box center [721, 171] width 41 height 59
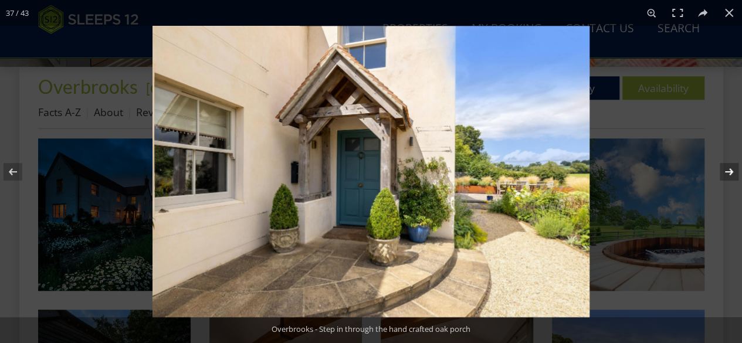
click at [593, 171] on button at bounding box center [721, 171] width 41 height 59
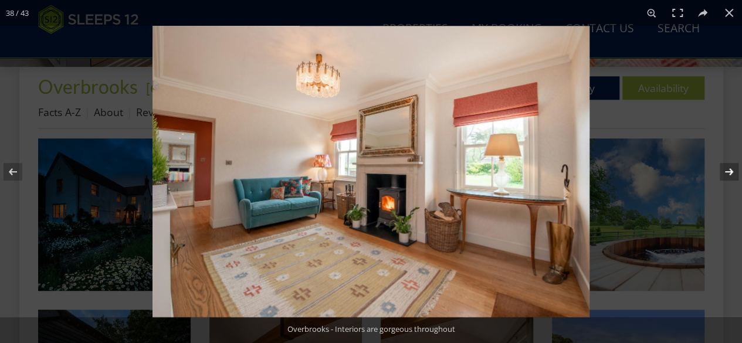
click at [593, 171] on button at bounding box center [721, 171] width 41 height 59
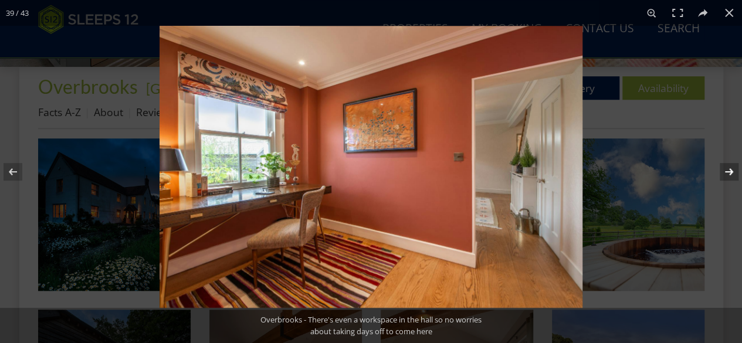
click at [593, 171] on button at bounding box center [721, 171] width 41 height 59
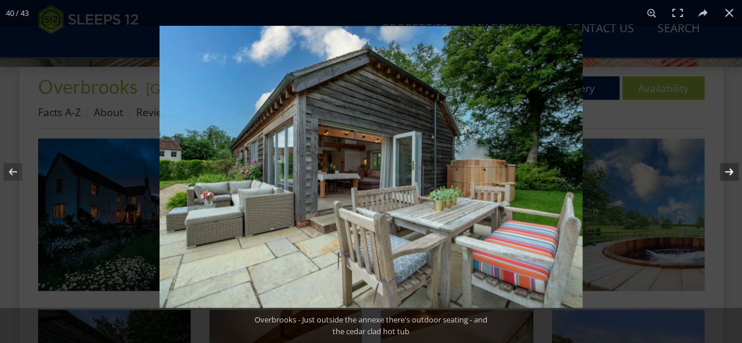
click at [593, 171] on button at bounding box center [721, 171] width 41 height 59
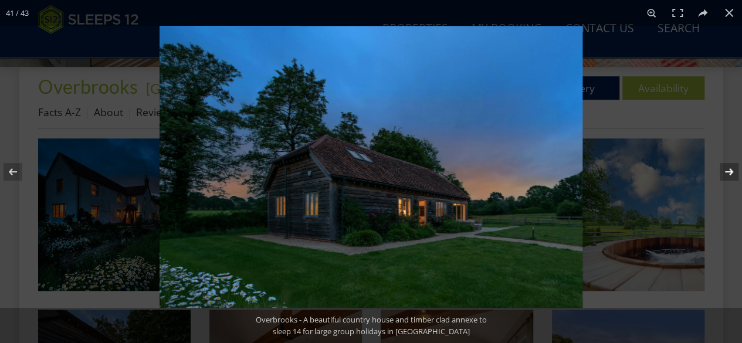
click at [593, 171] on button at bounding box center [721, 171] width 41 height 59
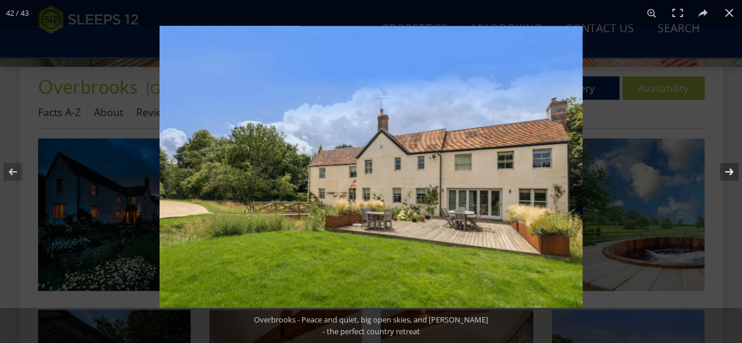
click at [593, 171] on button at bounding box center [721, 171] width 41 height 59
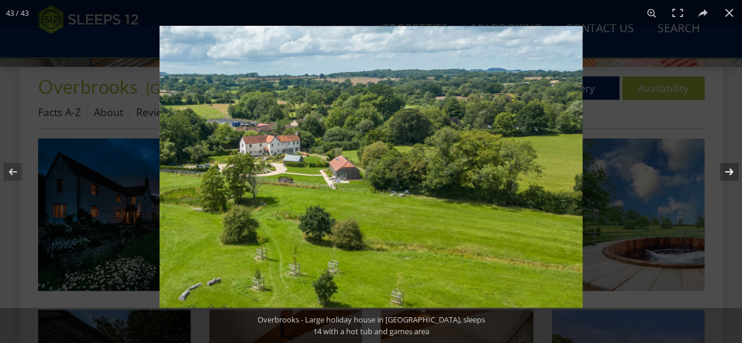
click at [593, 171] on button at bounding box center [721, 171] width 41 height 59
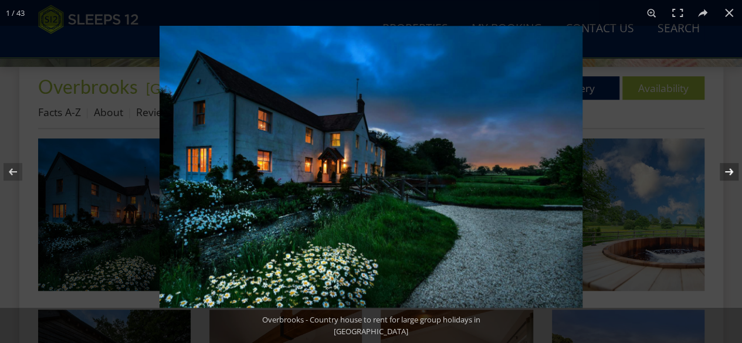
click at [593, 171] on button at bounding box center [721, 171] width 41 height 59
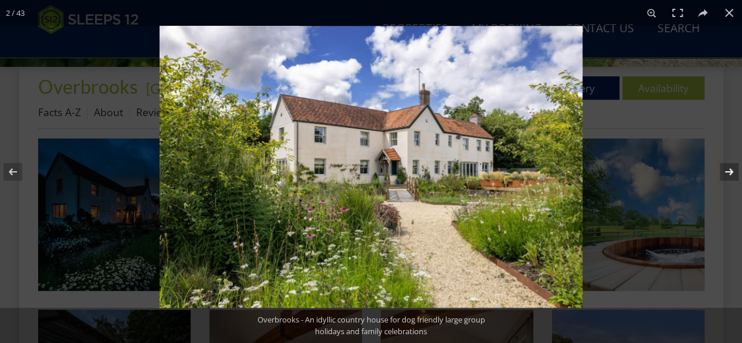
click at [593, 171] on button at bounding box center [721, 171] width 41 height 59
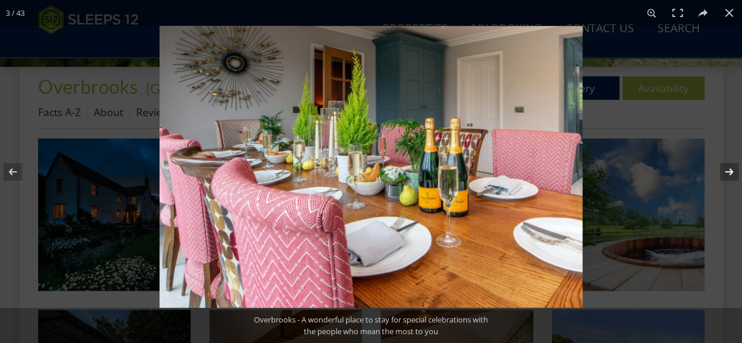
click at [593, 171] on button at bounding box center [721, 171] width 41 height 59
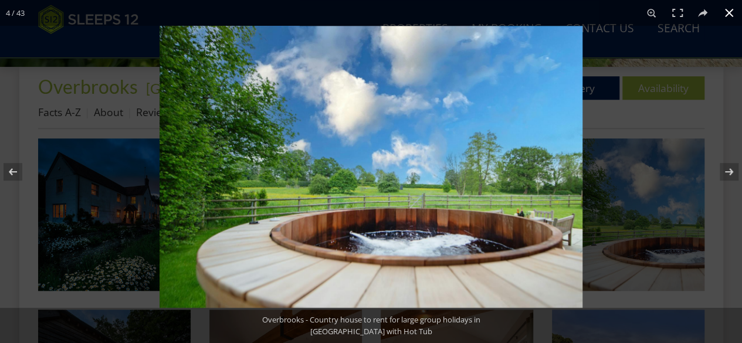
click at [593, 16] on button at bounding box center [729, 13] width 26 height 26
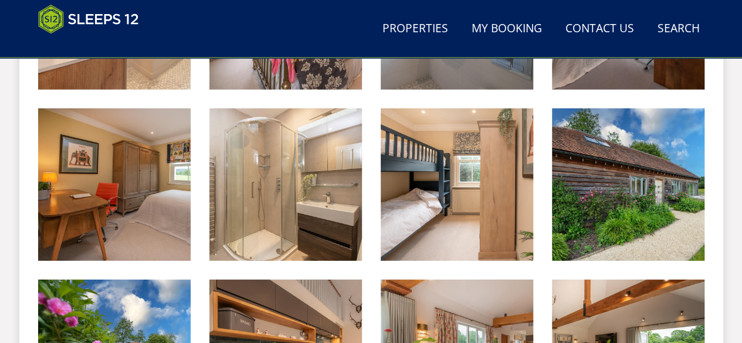
scroll to position [2248, 0]
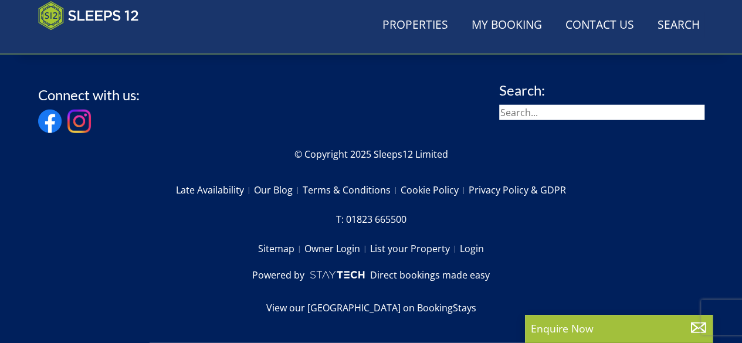
scroll to position [366, 0]
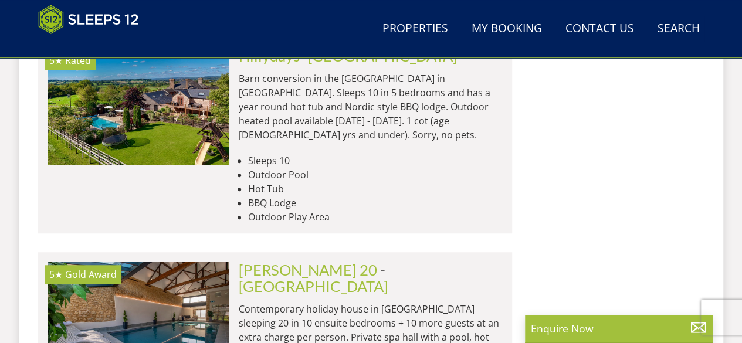
scroll to position [2579, 0]
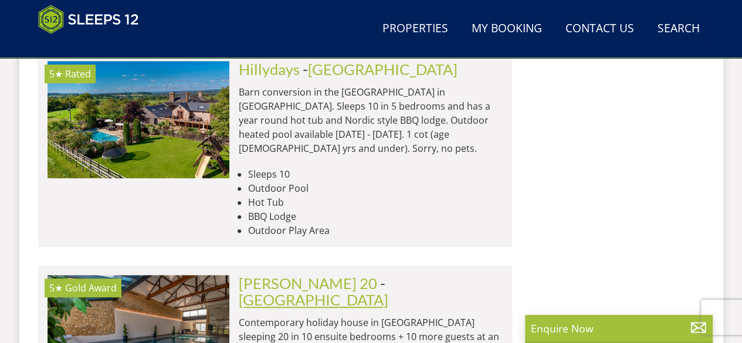
click at [379, 274] on link "[GEOGRAPHIC_DATA]" at bounding box center [314, 300] width 150 height 18
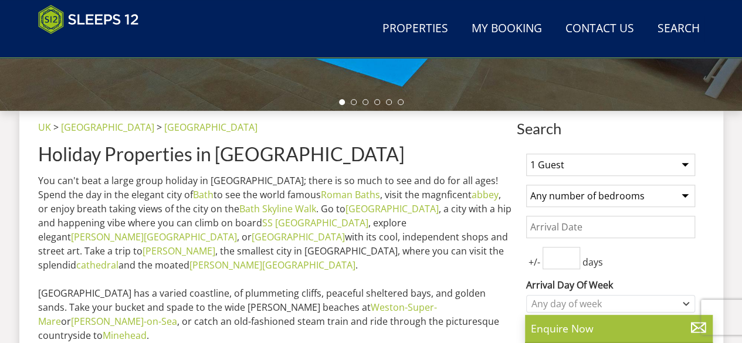
scroll to position [266, 0]
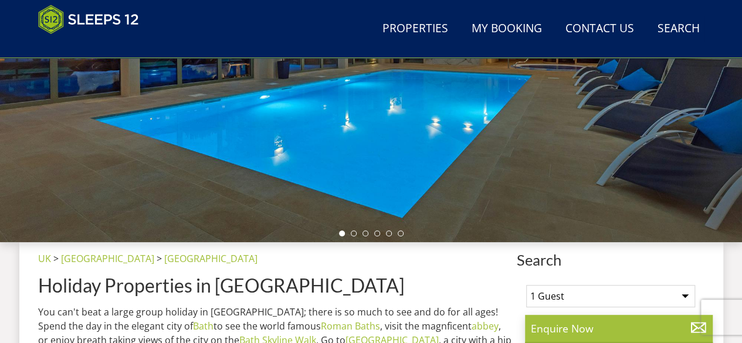
click at [355, 230] on li at bounding box center [354, 233] width 6 height 6
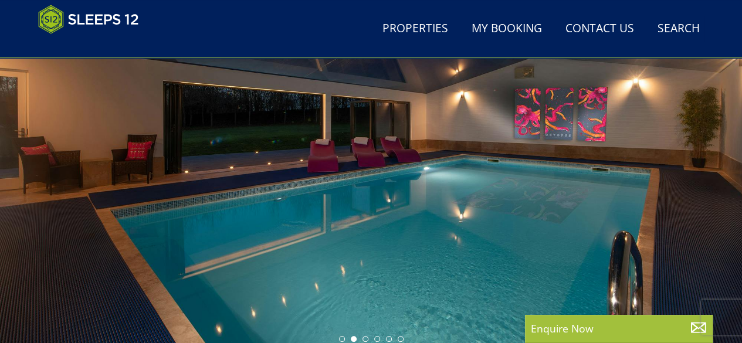
scroll to position [124, 0]
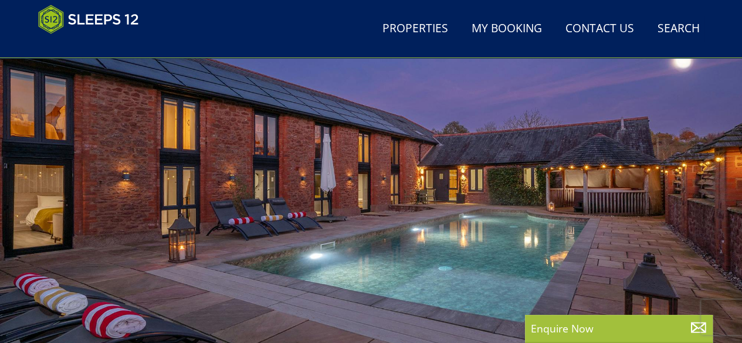
scroll to position [2579, 0]
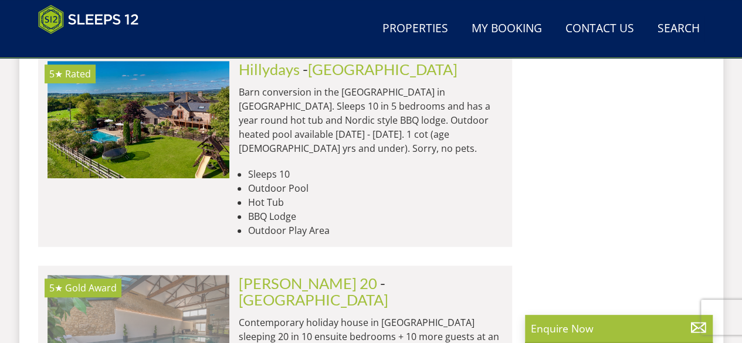
click at [183, 274] on img at bounding box center [138, 333] width 182 height 117
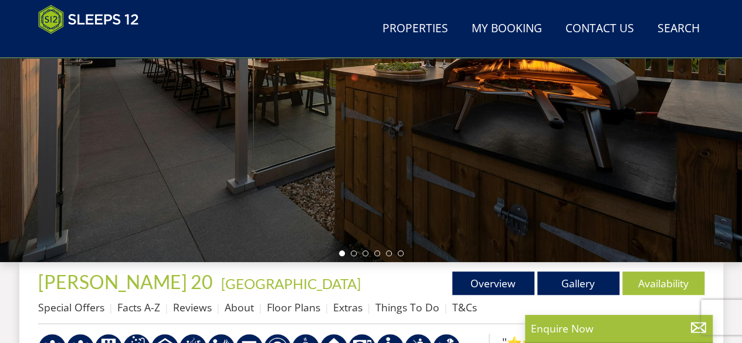
scroll to position [278, 0]
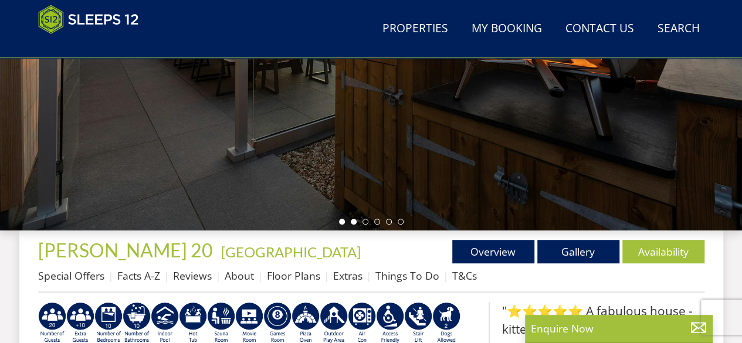
click at [354, 219] on li at bounding box center [354, 222] width 6 height 6
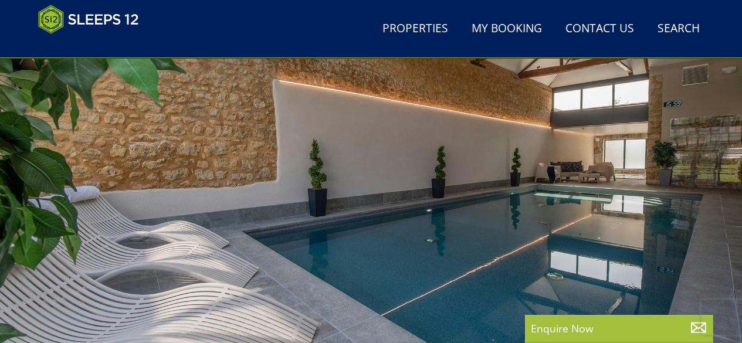
scroll to position [325, 0]
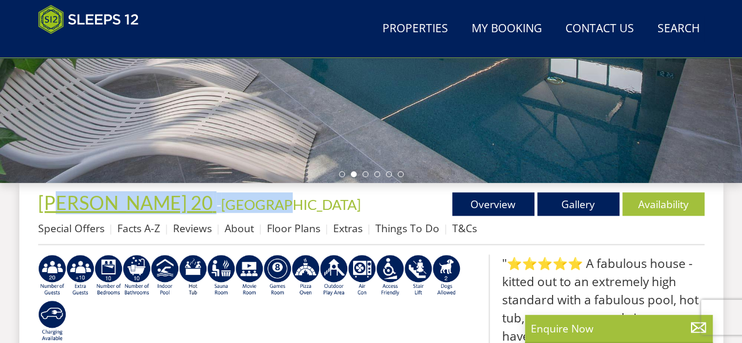
drag, startPoint x: 236, startPoint y: 205, endPoint x: 64, endPoint y: 198, distance: 171.4
click at [64, 198] on h1 "[PERSON_NAME] 20 - [GEOGRAPHIC_DATA]" at bounding box center [204, 202] width 333 height 21
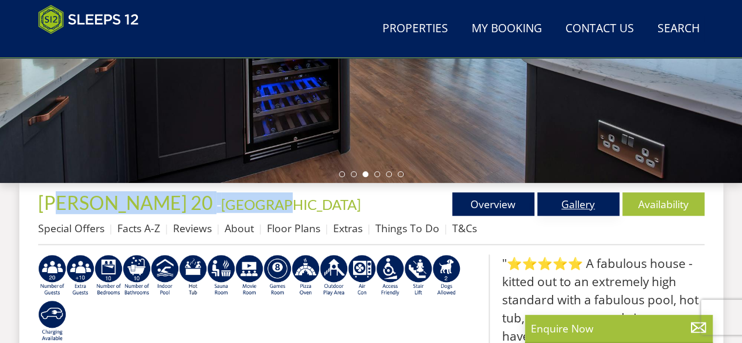
click at [585, 209] on link "Gallery" at bounding box center [578, 203] width 82 height 23
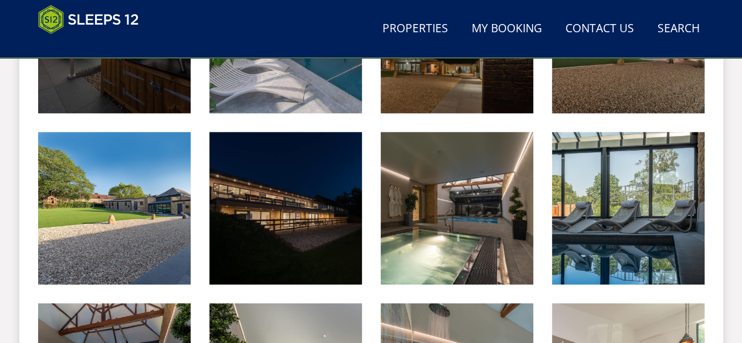
scroll to position [393, 0]
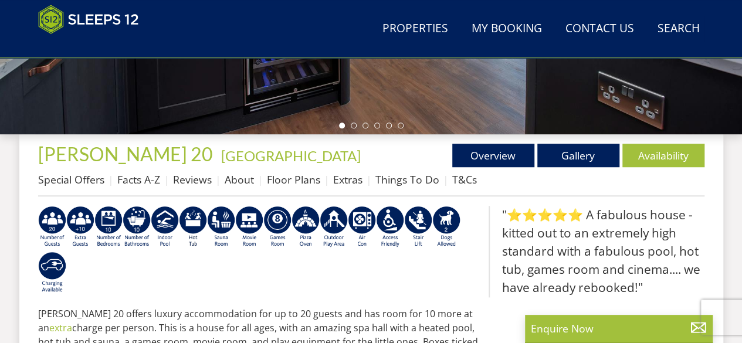
scroll to position [304, 0]
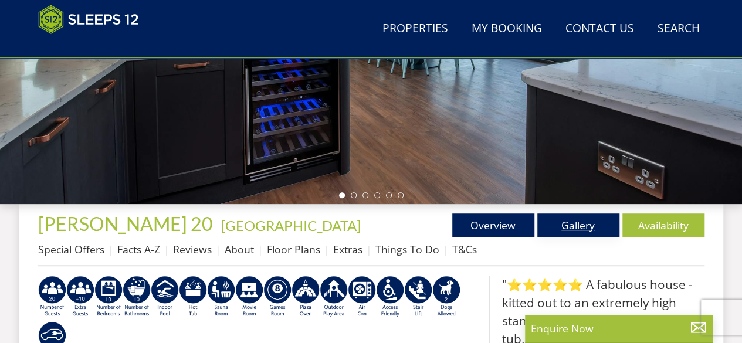
click at [578, 220] on link "Gallery" at bounding box center [578, 224] width 82 height 23
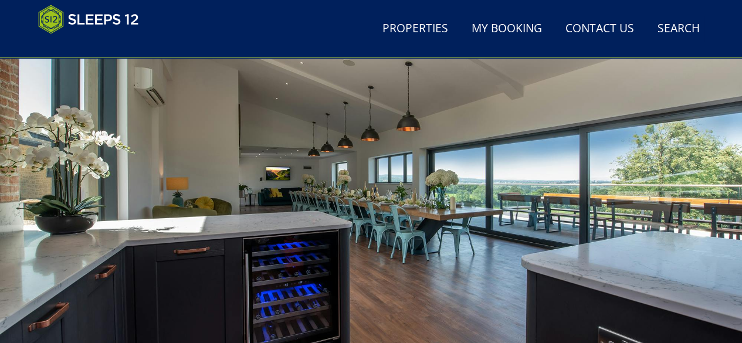
scroll to position [104, 0]
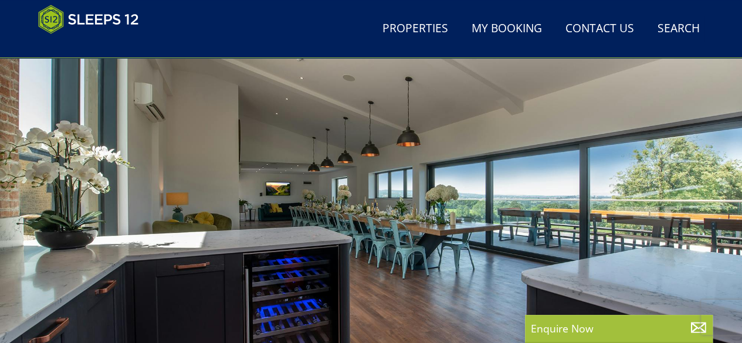
scroll to position [304, 0]
